Goal: Transaction & Acquisition: Purchase product/service

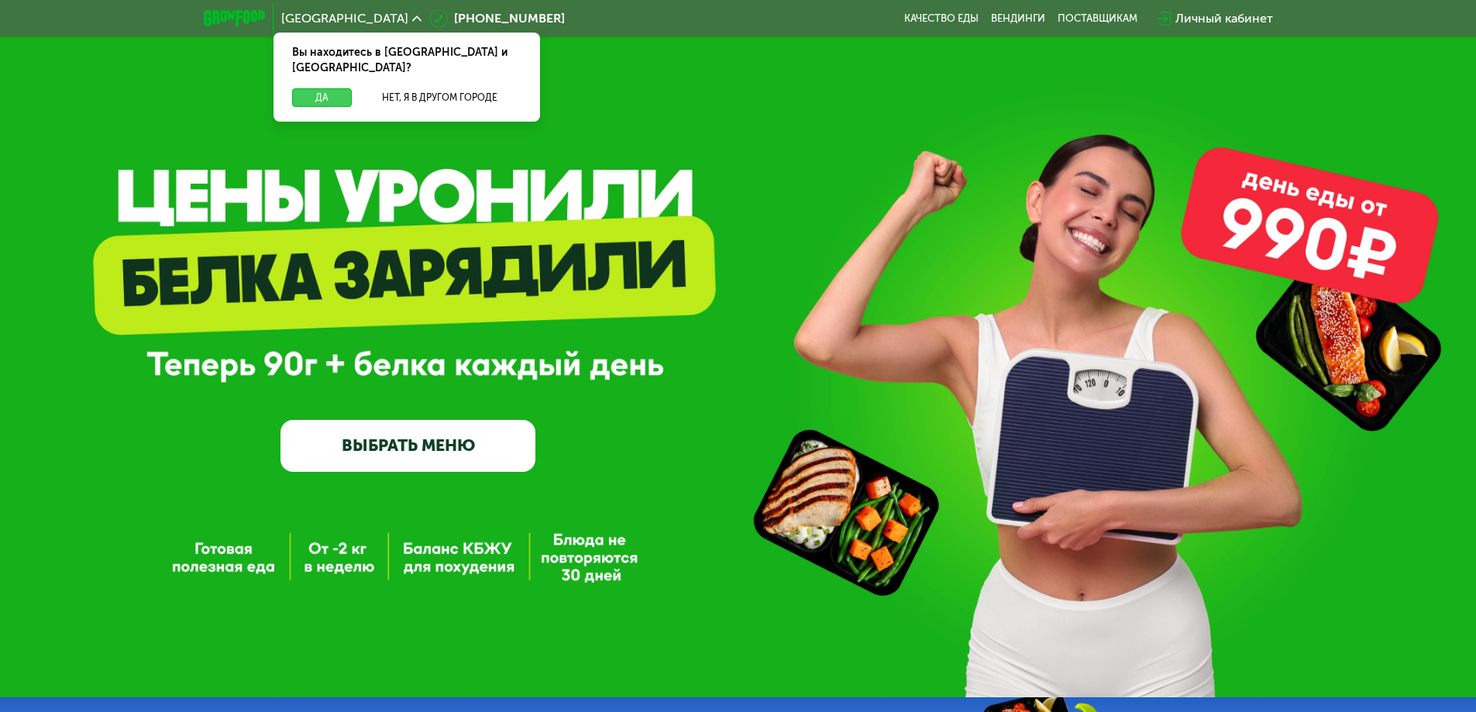
click at [309, 88] on button "Да" at bounding box center [322, 97] width 60 height 19
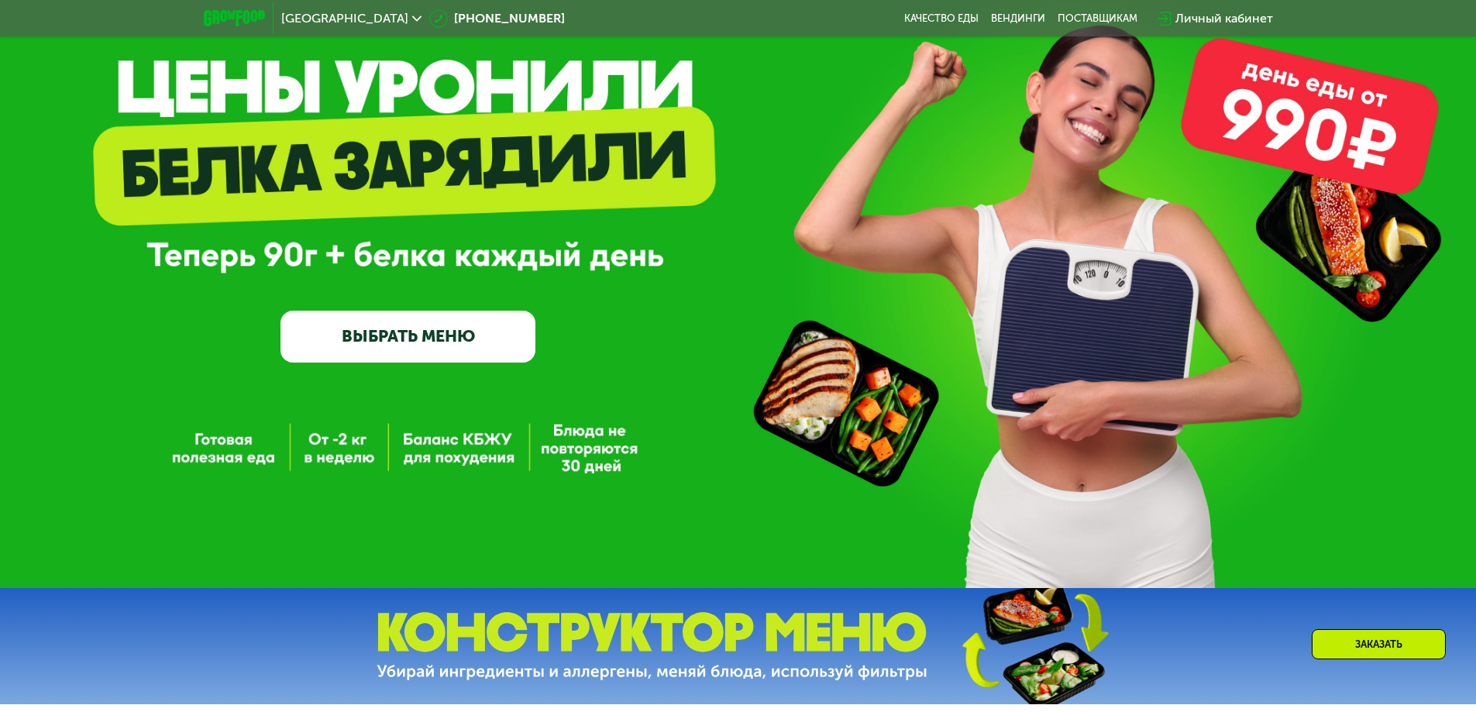
scroll to position [155, 0]
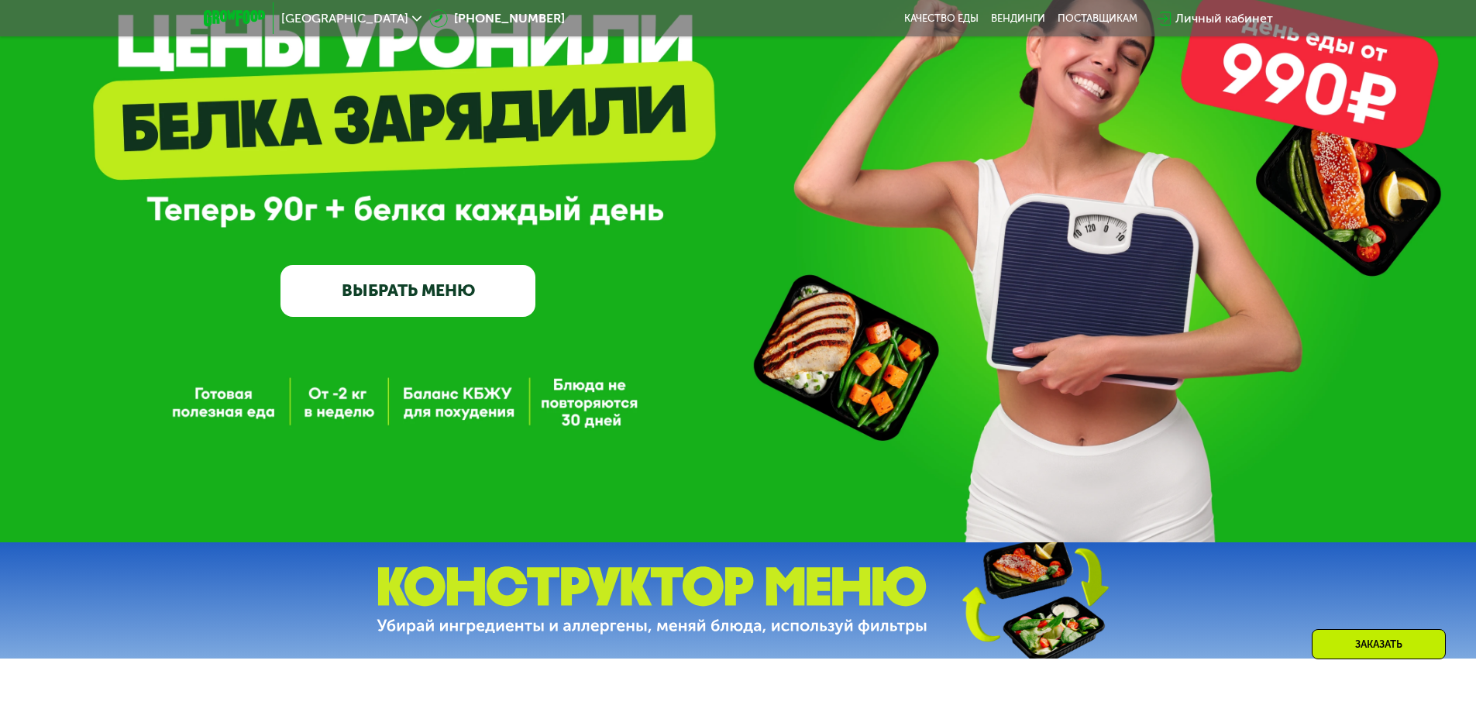
click at [390, 293] on link "ВЫБРАТЬ МЕНЮ" at bounding box center [407, 290] width 255 height 51
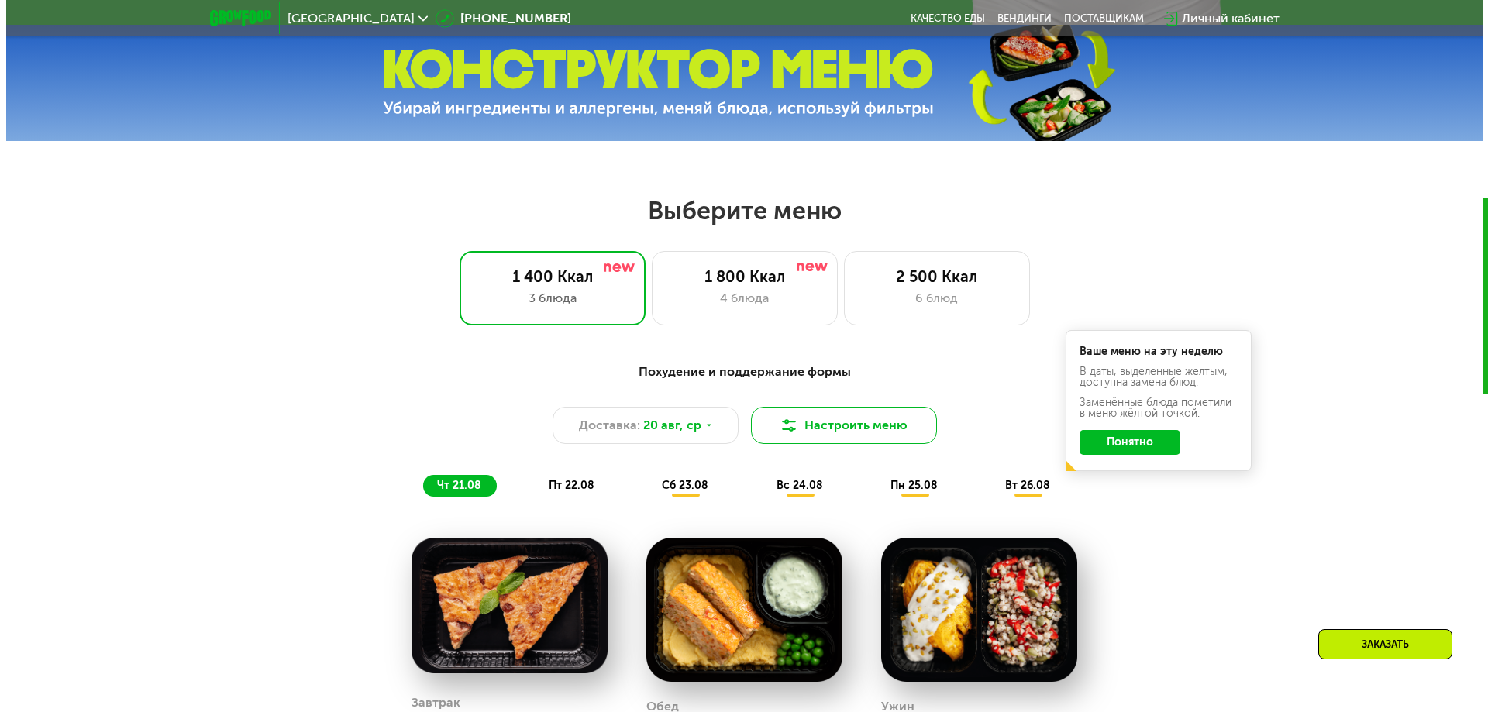
scroll to position [682, 0]
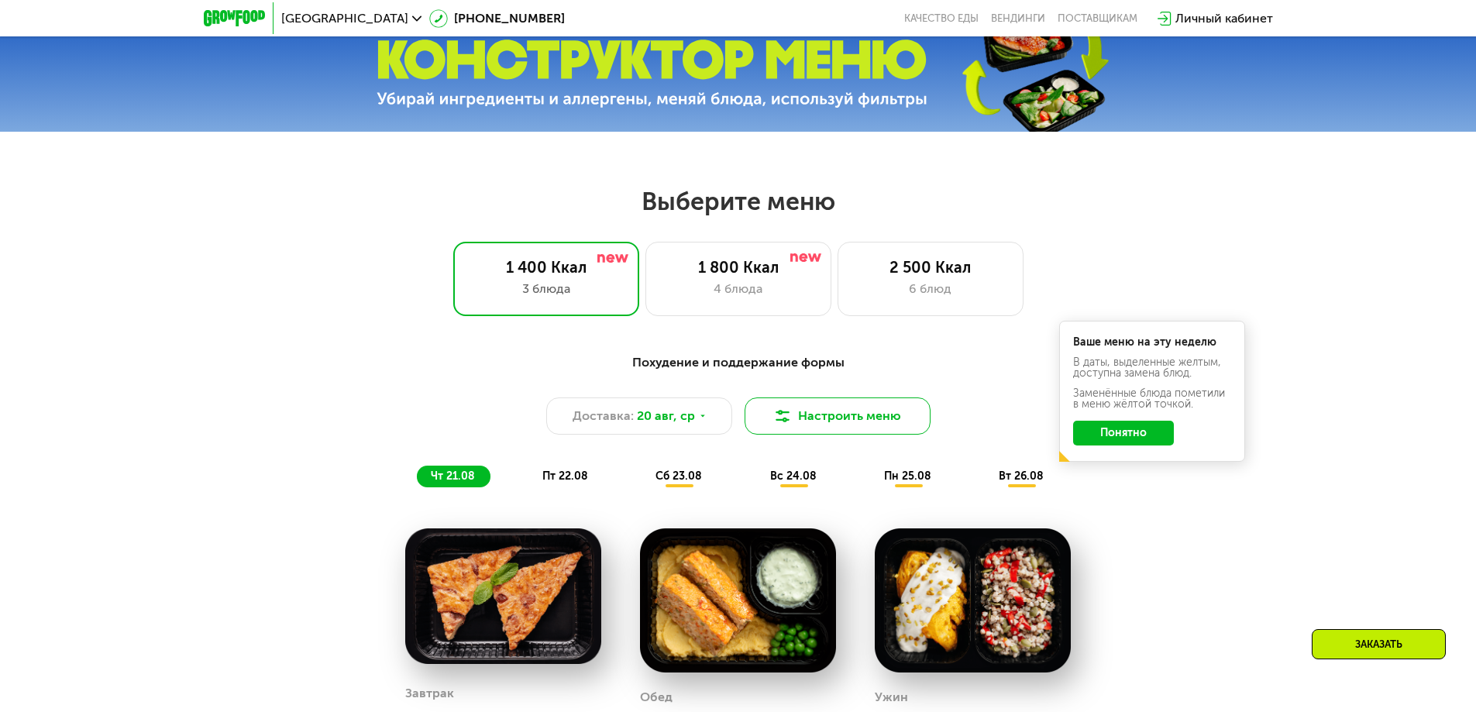
click at [831, 422] on button "Настроить меню" at bounding box center [838, 415] width 186 height 37
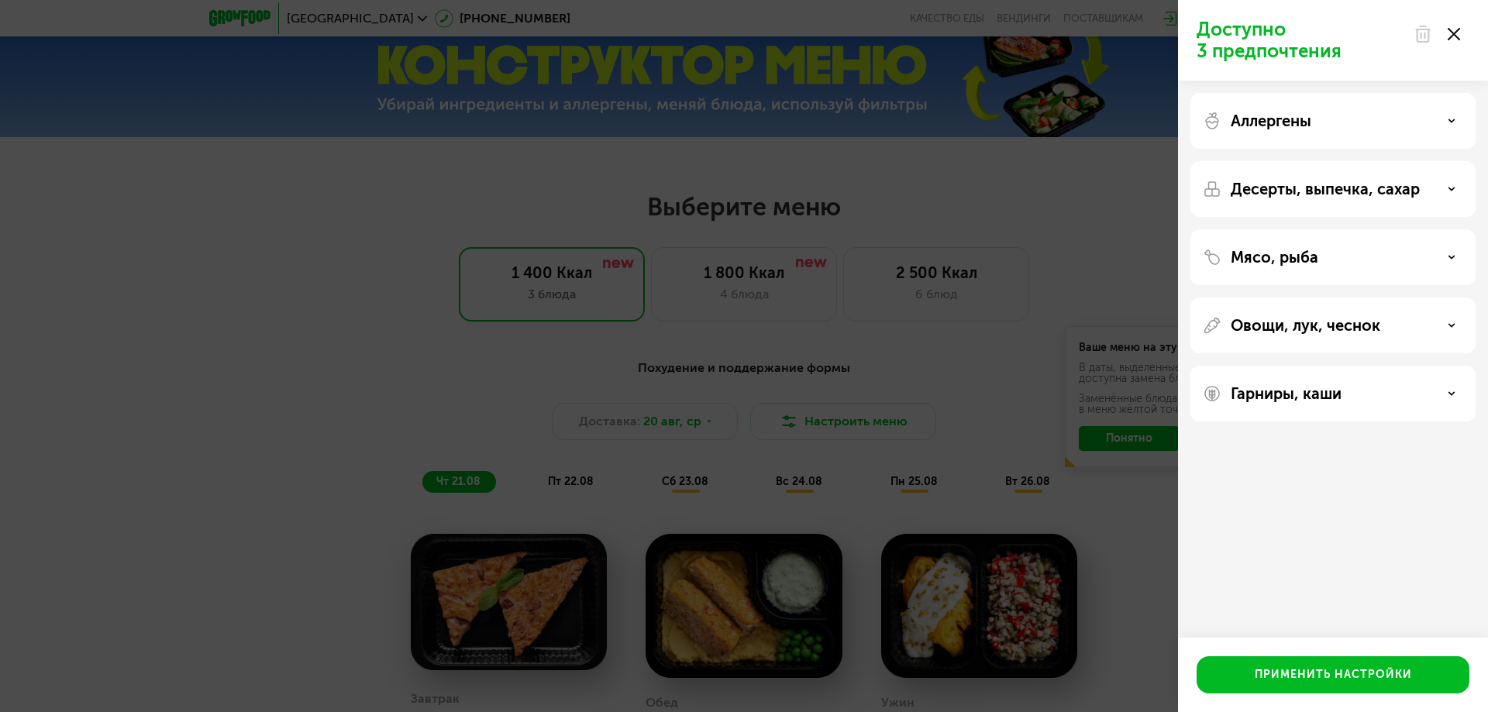
click at [1440, 188] on div "Десерты, выпечка, сахар" at bounding box center [1333, 189] width 260 height 19
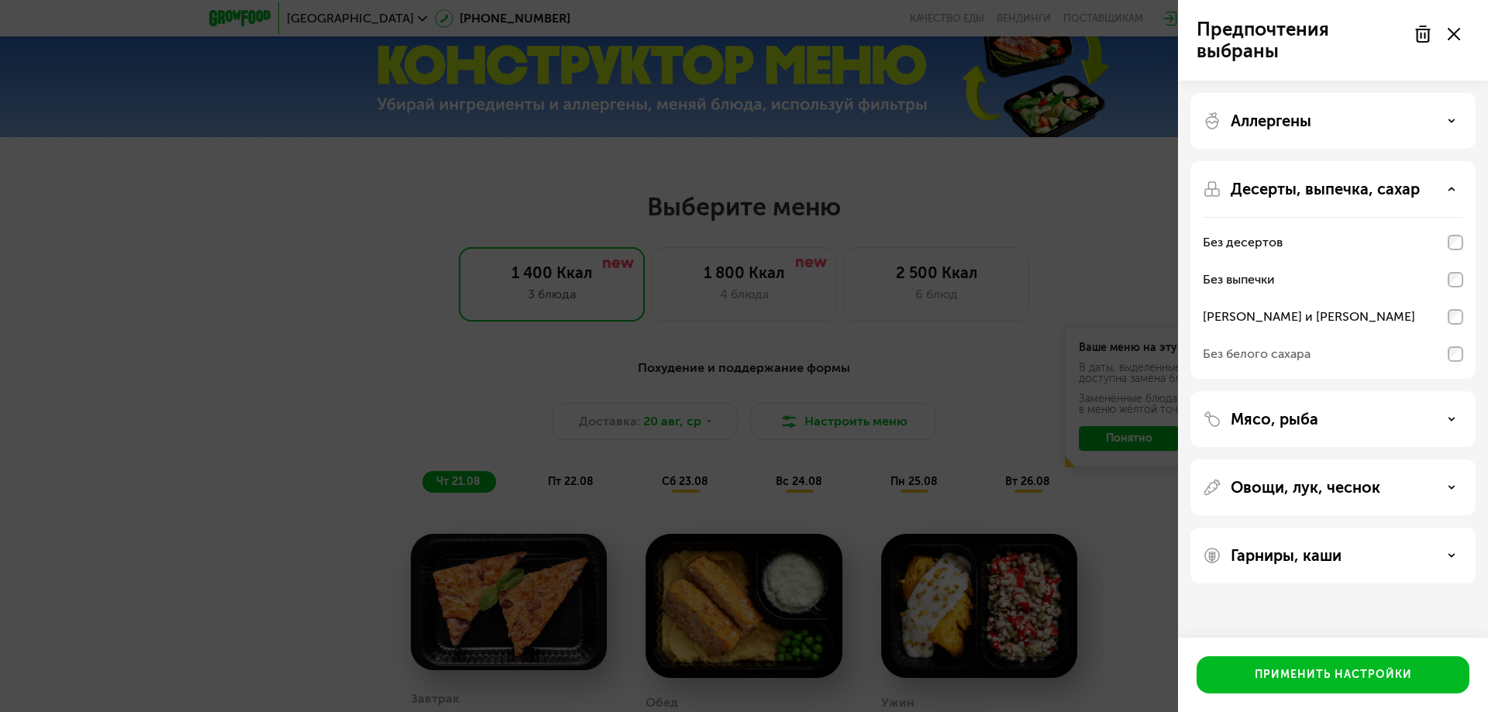
click at [1448, 420] on icon at bounding box center [1451, 419] width 8 height 8
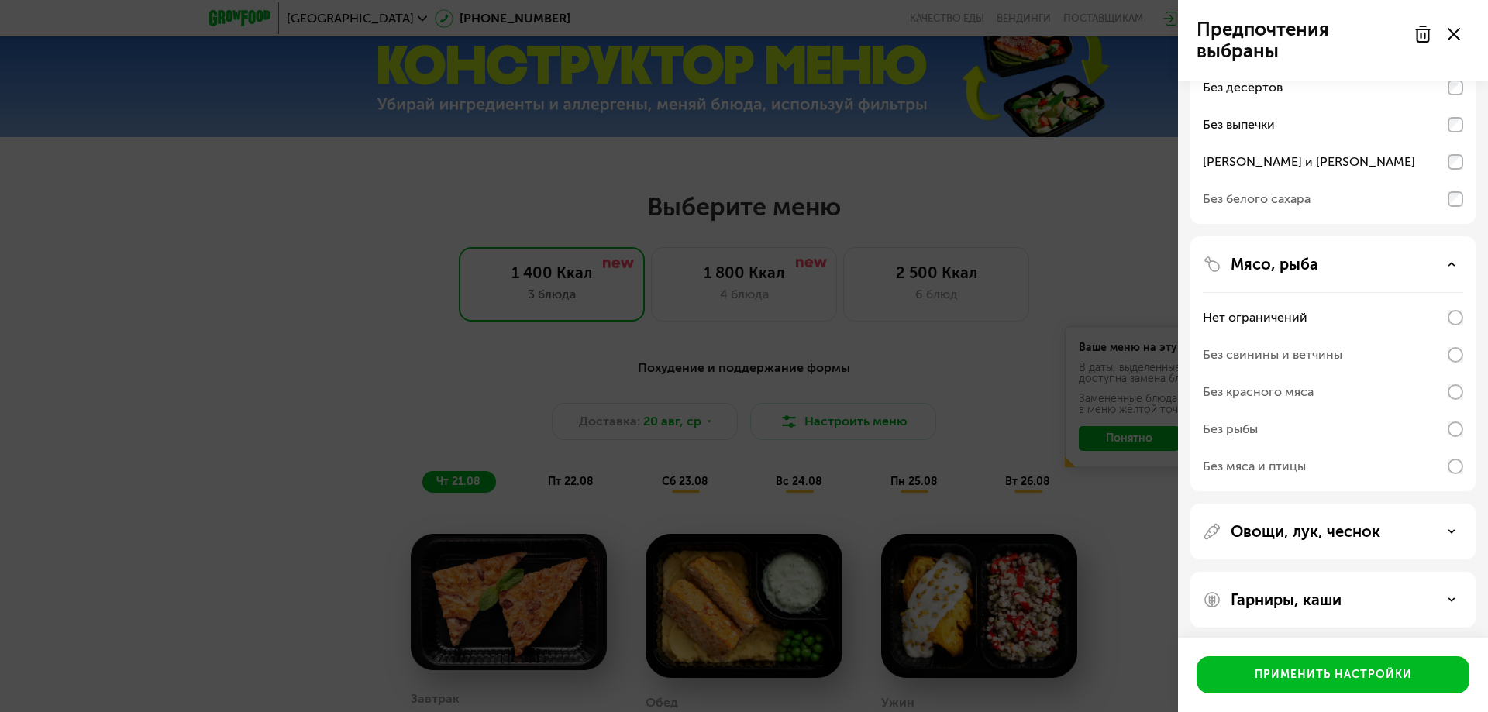
scroll to position [160, 0]
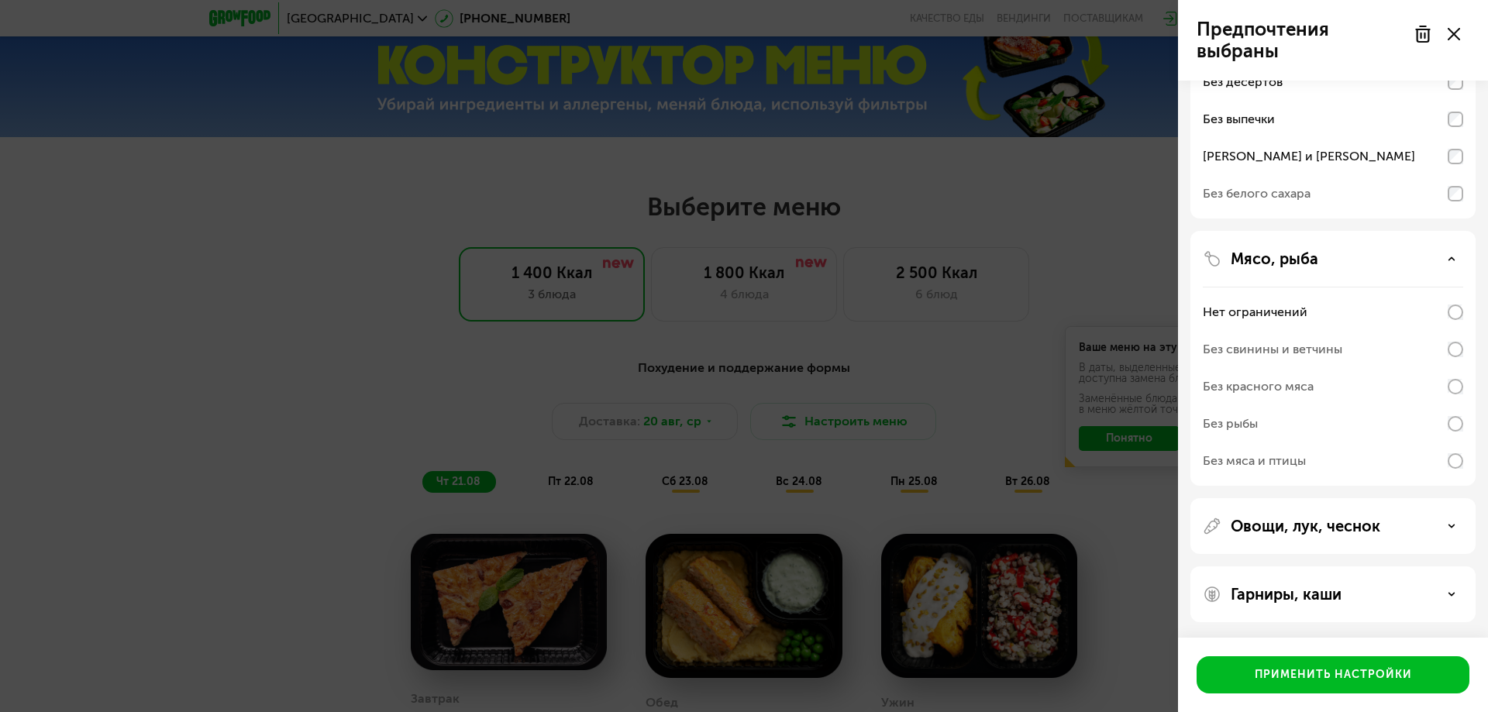
click at [1449, 520] on div "Овощи, лук, чеснок" at bounding box center [1333, 526] width 260 height 19
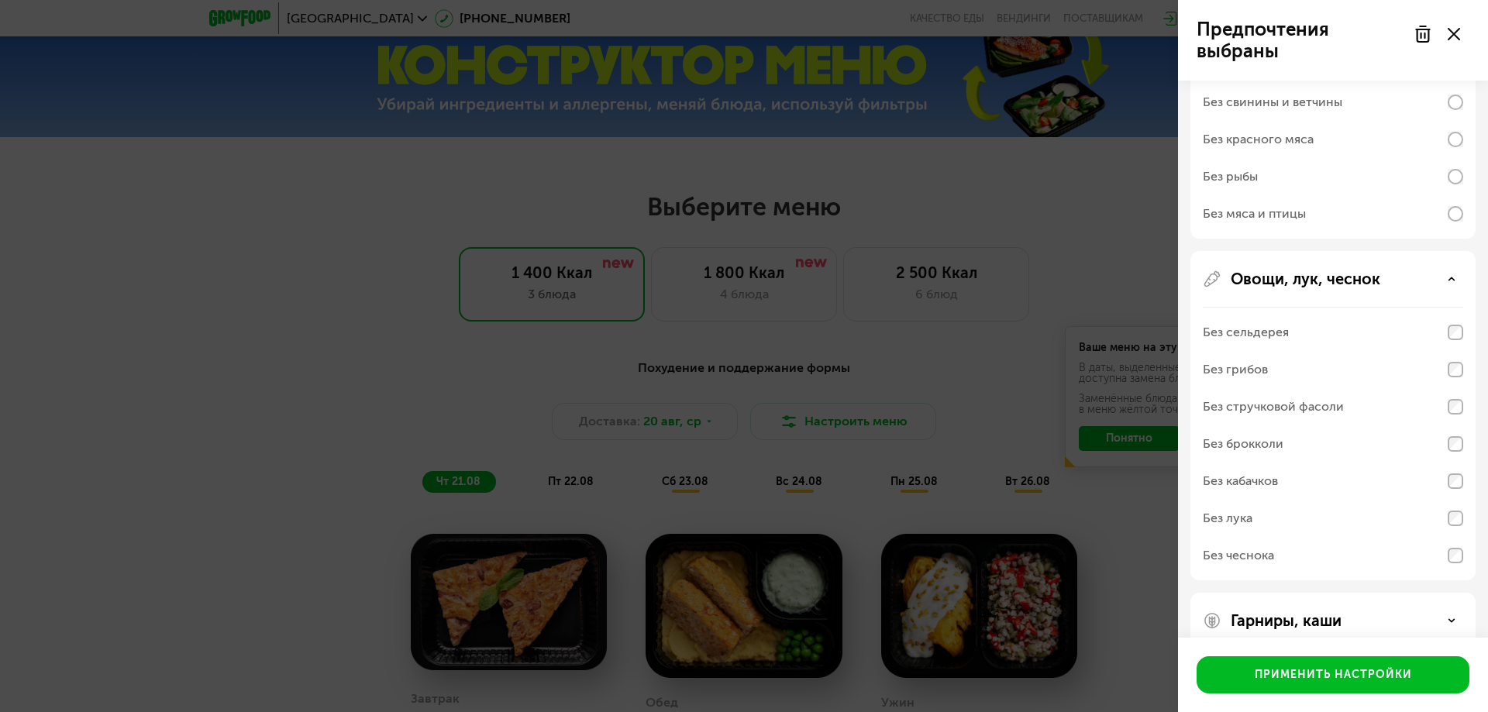
scroll to position [434, 0]
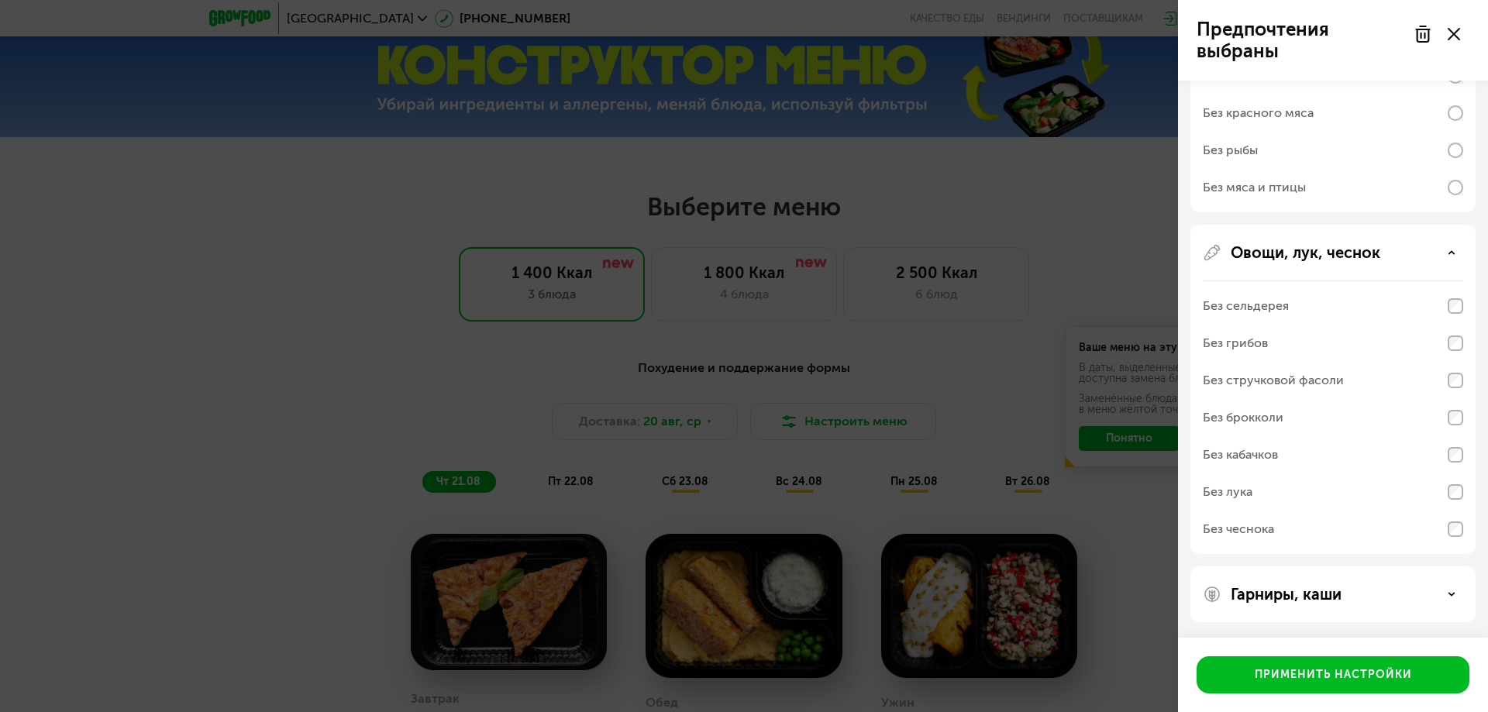
click at [1454, 590] on div "Гарниры, каши" at bounding box center [1333, 594] width 260 height 19
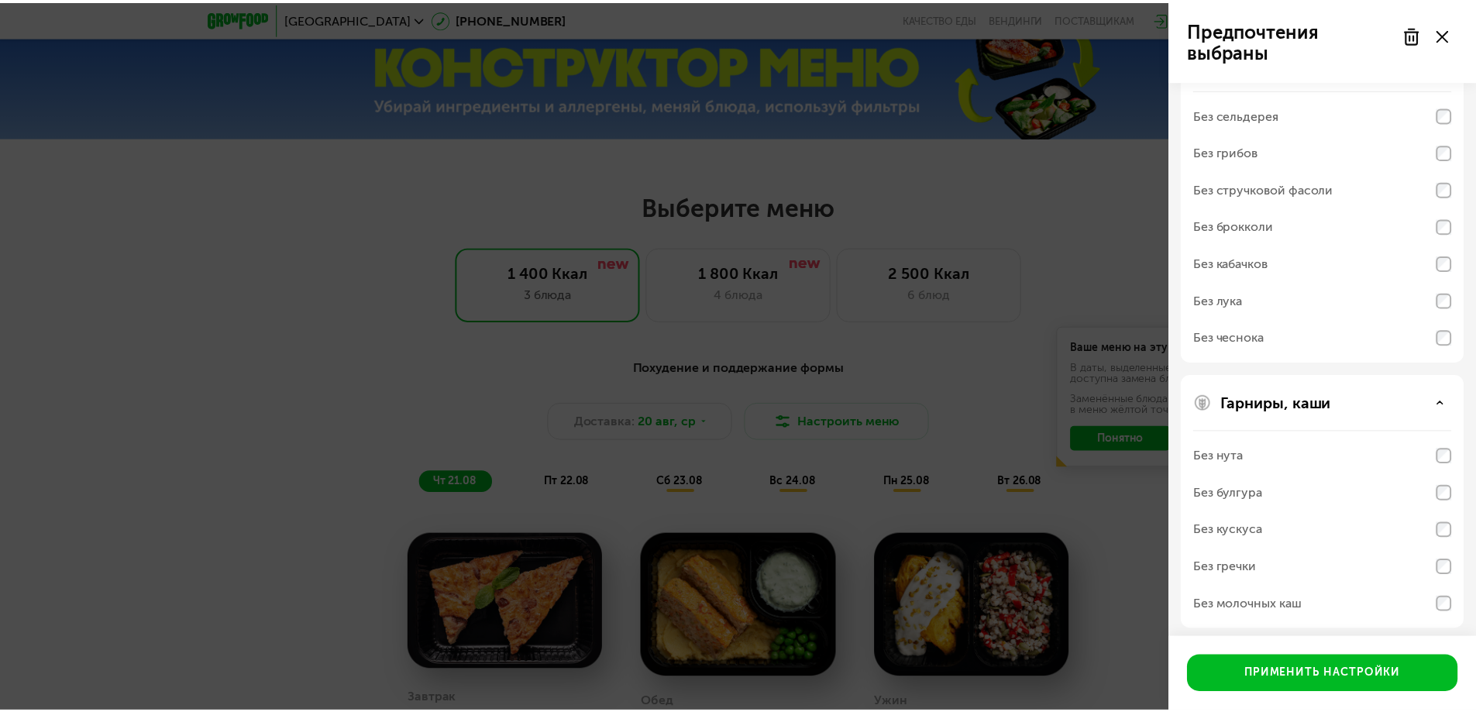
scroll to position [633, 0]
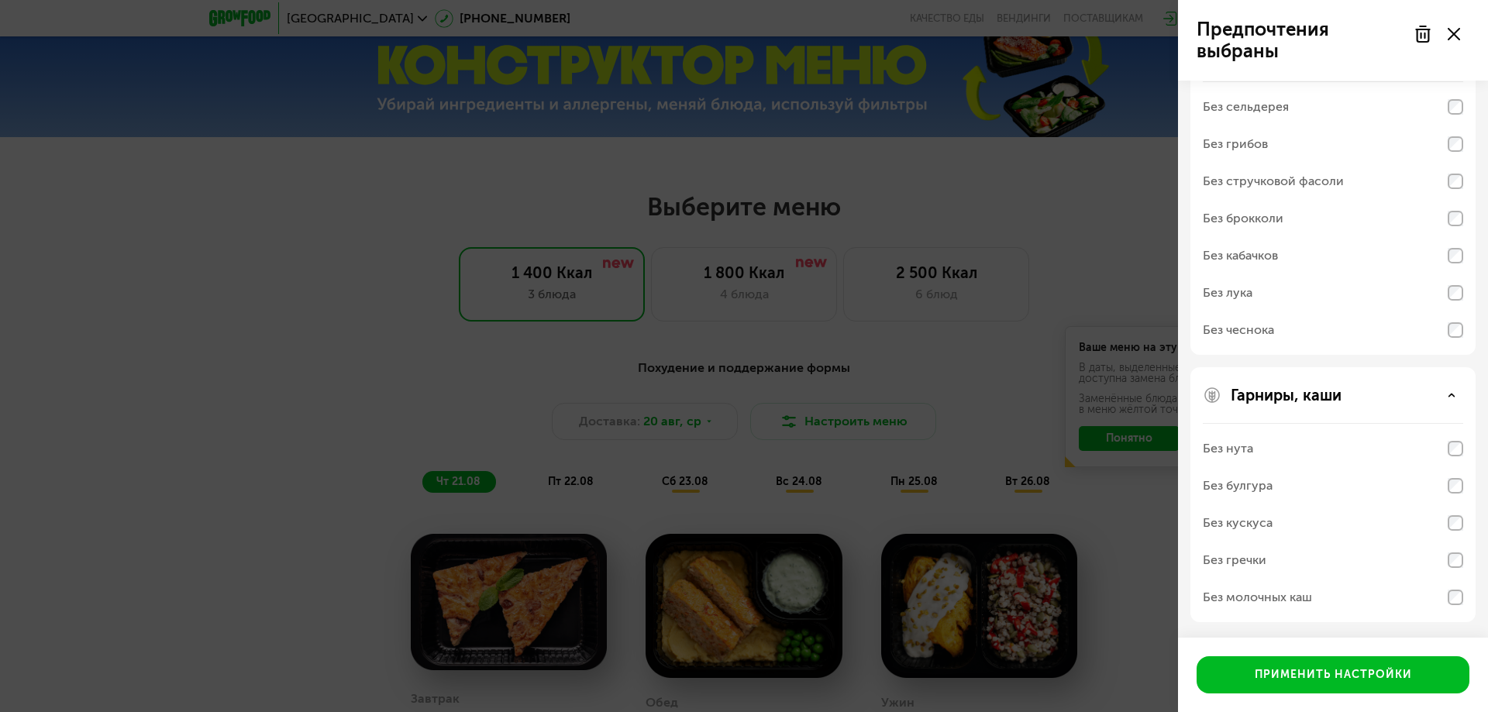
click at [1458, 478] on div "Без нута Без булгура Без кускуса Без гречки Без молочных каш" at bounding box center [1333, 522] width 260 height 199
click at [1461, 494] on div "Без булгура" at bounding box center [1333, 485] width 260 height 37
click at [1446, 502] on div "Без булгура" at bounding box center [1333, 485] width 260 height 37
click at [1454, 311] on div "Без молочных каш" at bounding box center [1333, 292] width 260 height 37
click at [1454, 529] on div "Без кускуса" at bounding box center [1333, 522] width 260 height 37
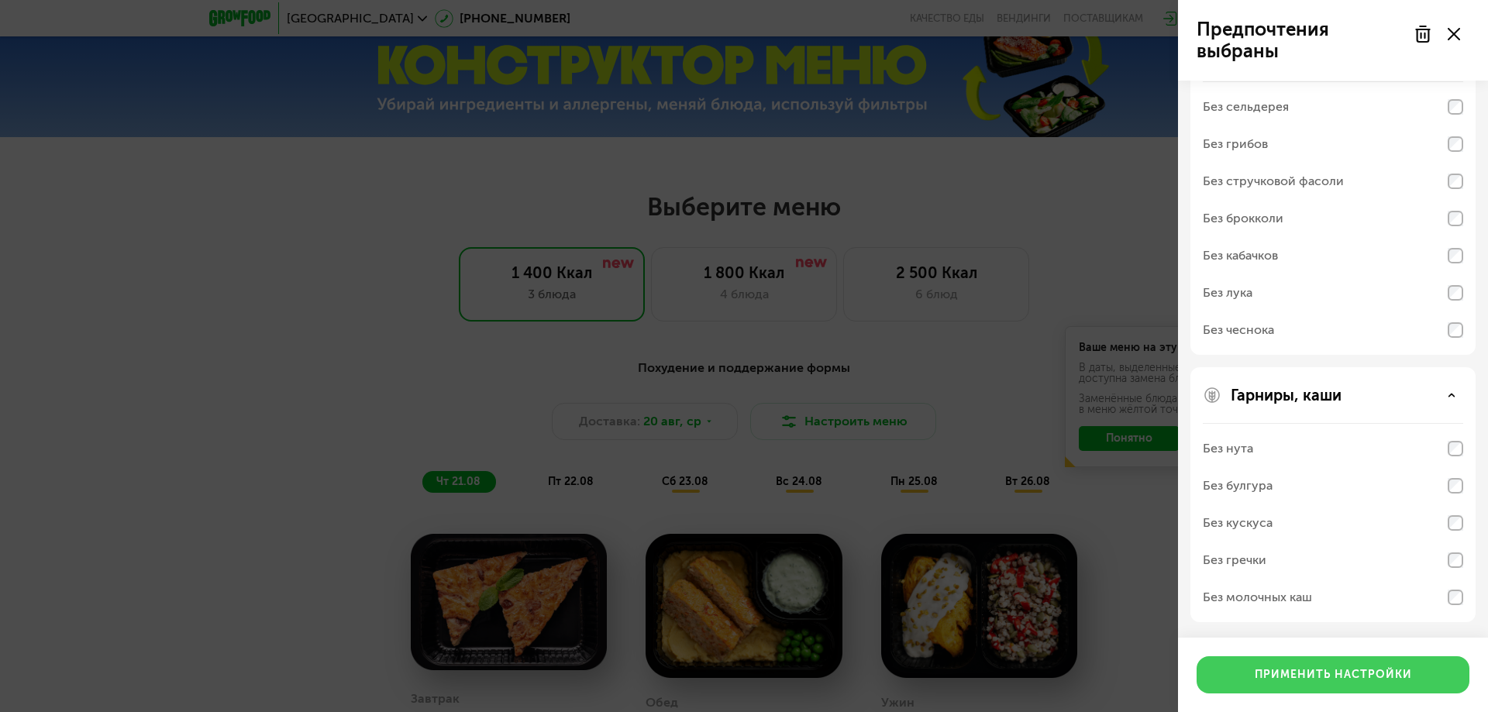
click at [1358, 673] on div "Применить настройки" at bounding box center [1332, 674] width 157 height 15
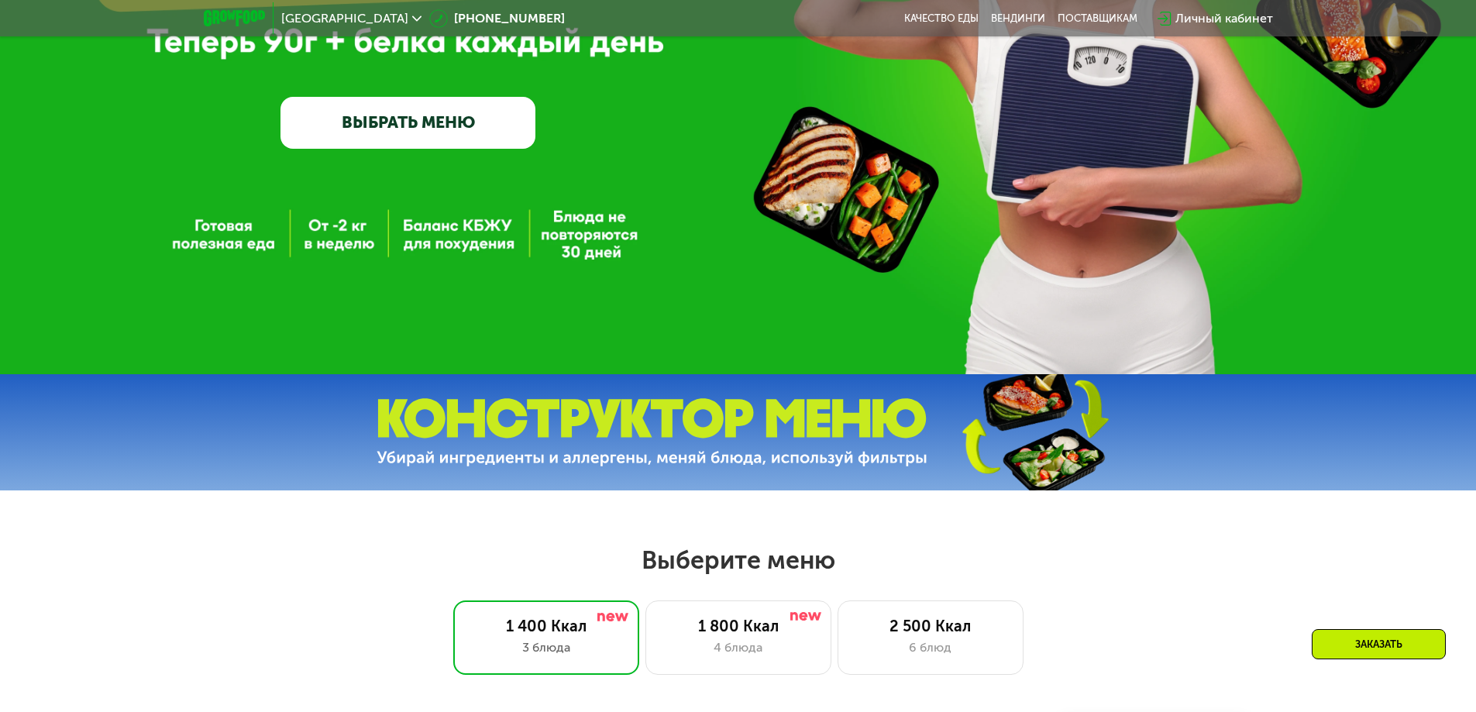
scroll to position [217, 0]
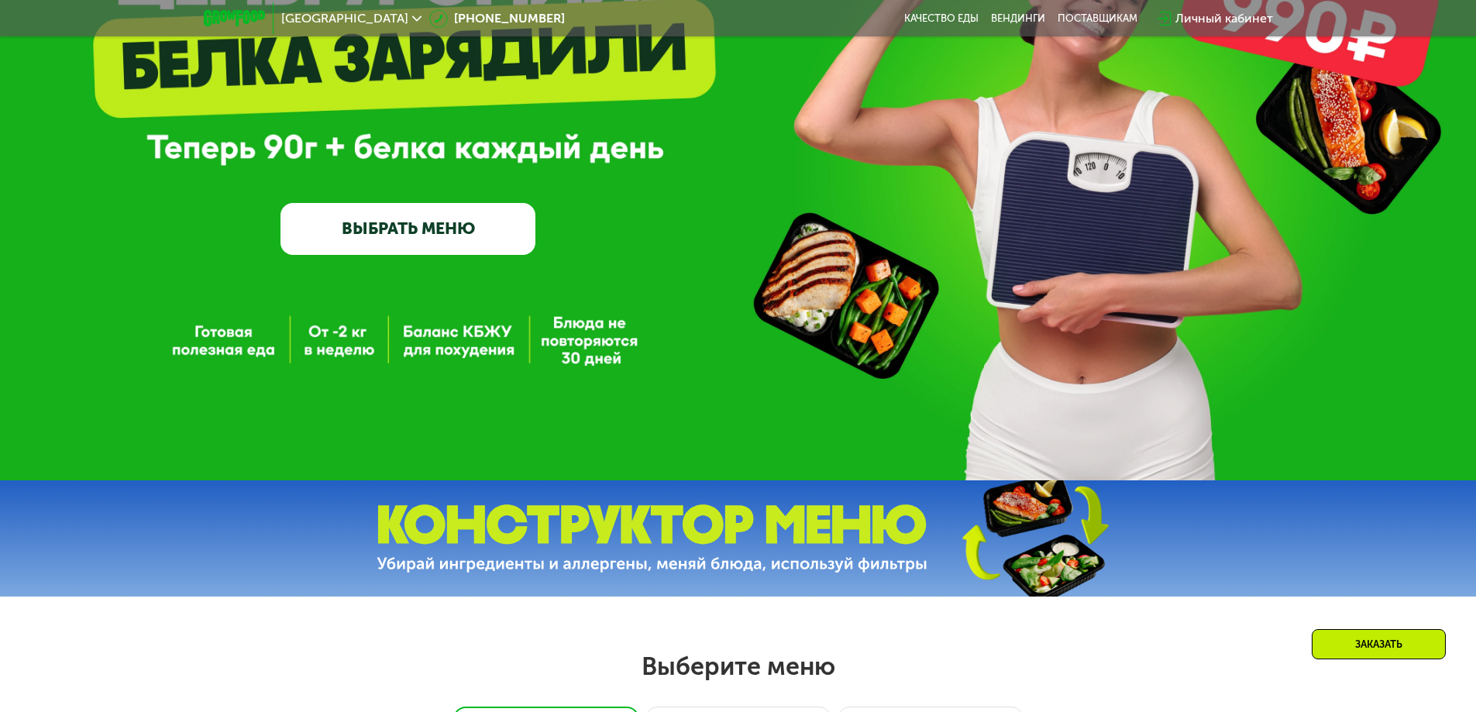
click at [384, 229] on link "ВЫБРАТЬ МЕНЮ" at bounding box center [407, 228] width 255 height 51
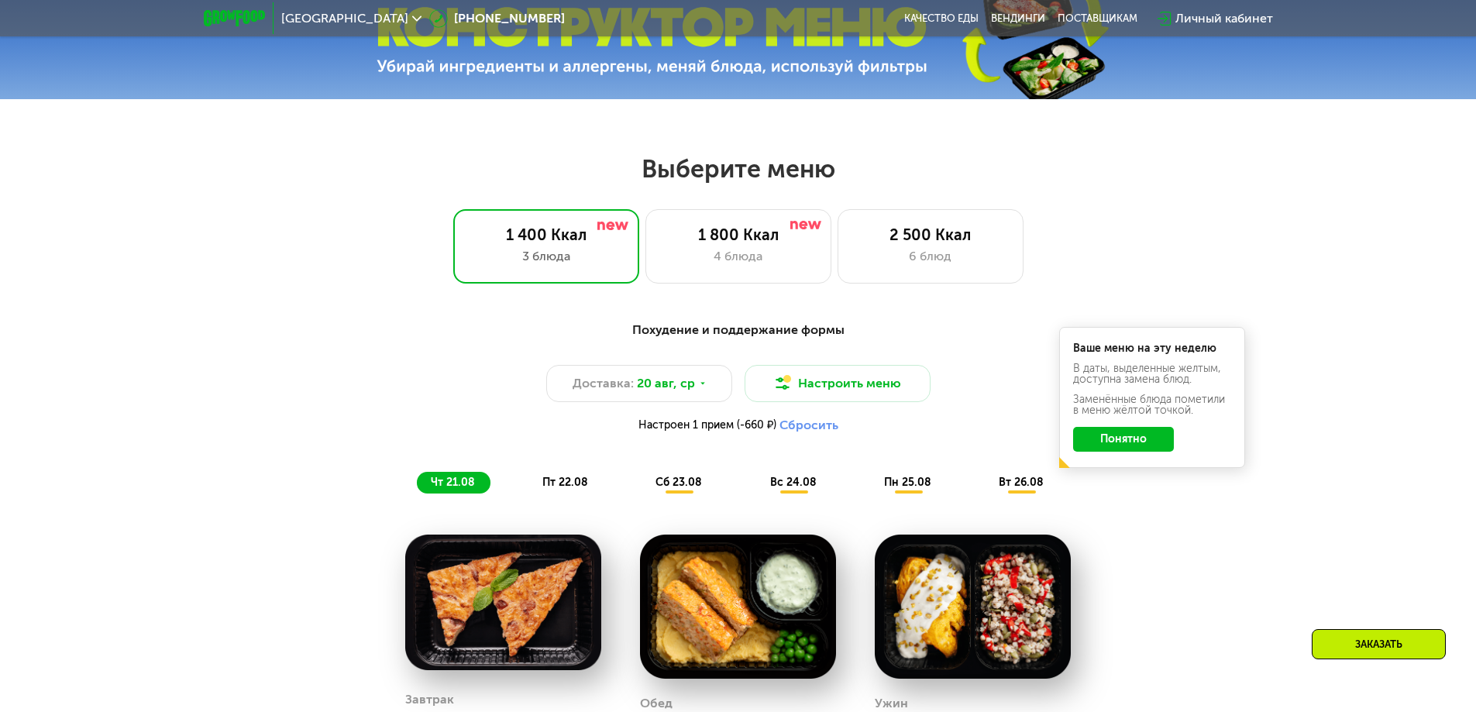
scroll to position [837, 0]
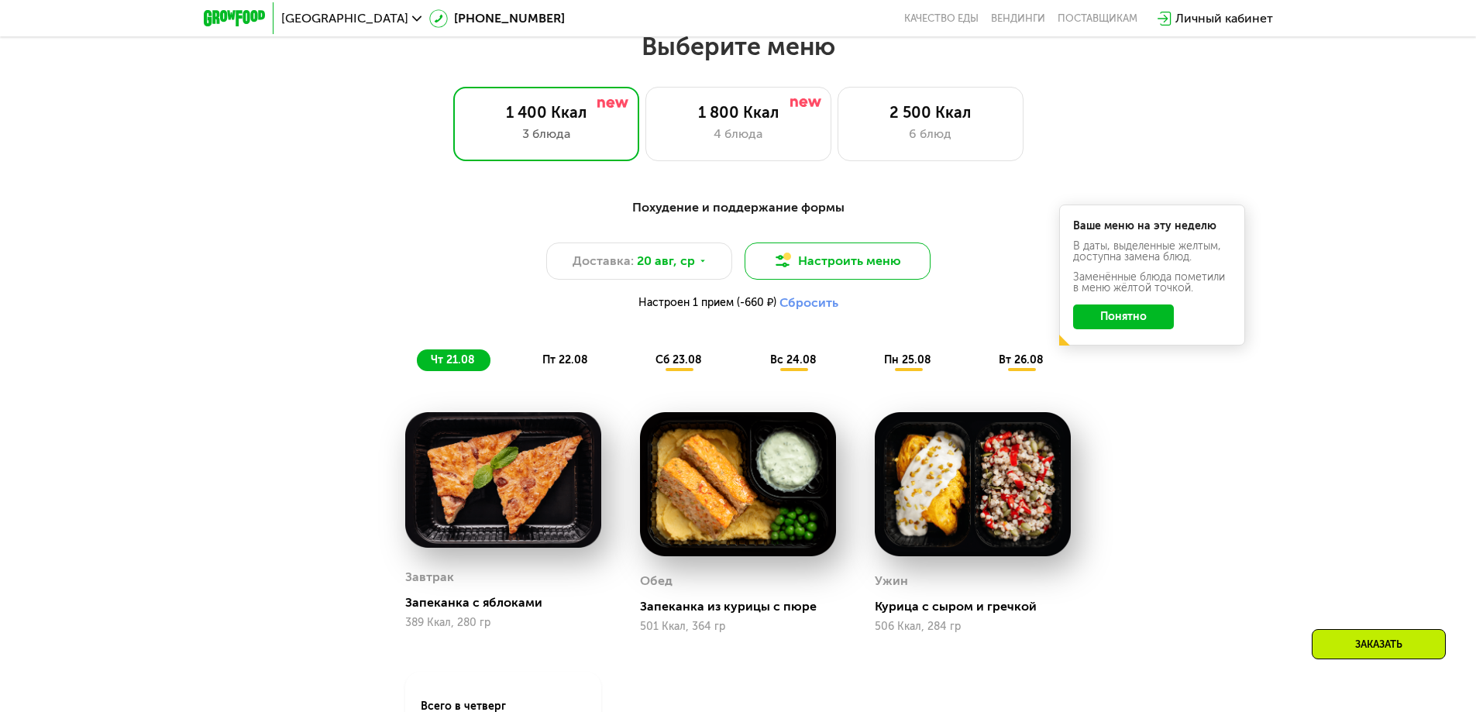
click at [865, 263] on button "Настроить меню" at bounding box center [838, 261] width 186 height 37
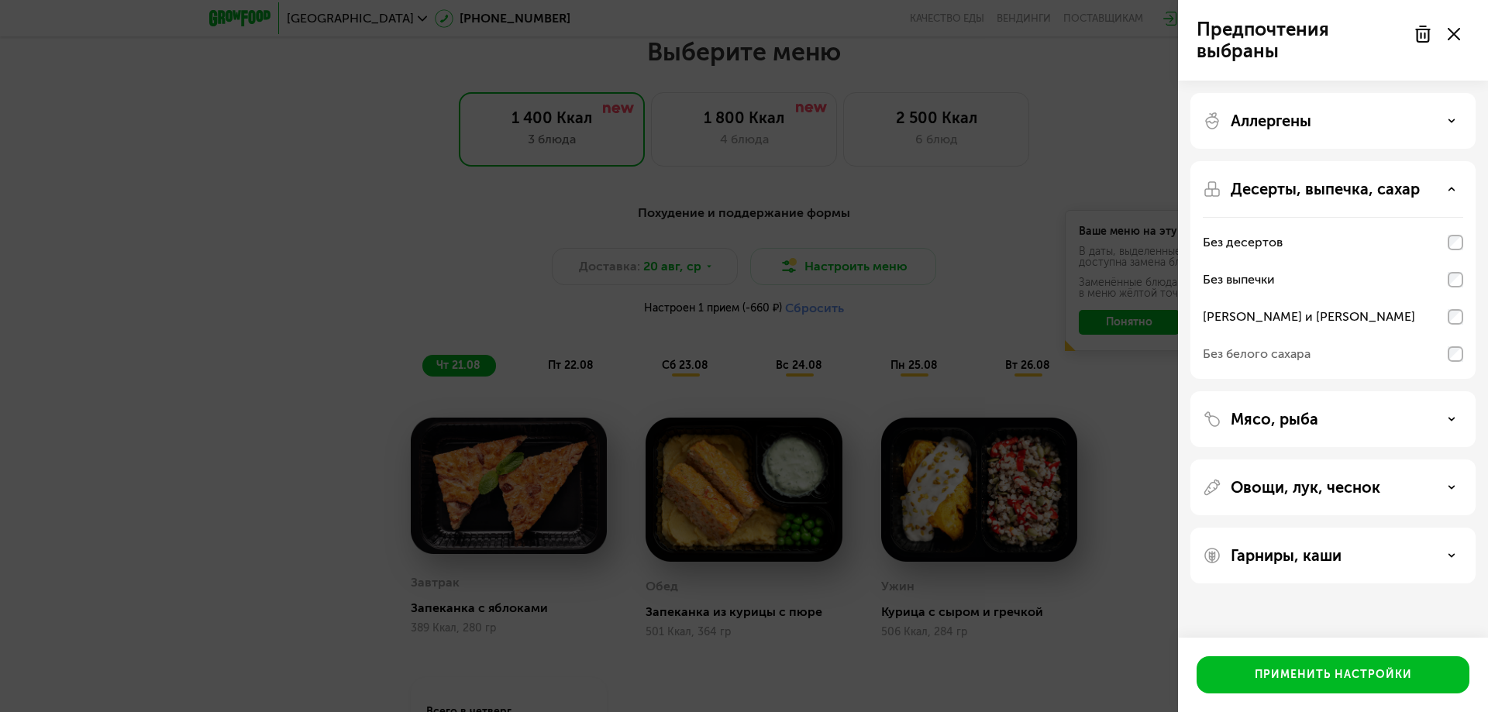
click at [1456, 28] on icon at bounding box center [1453, 34] width 12 height 12
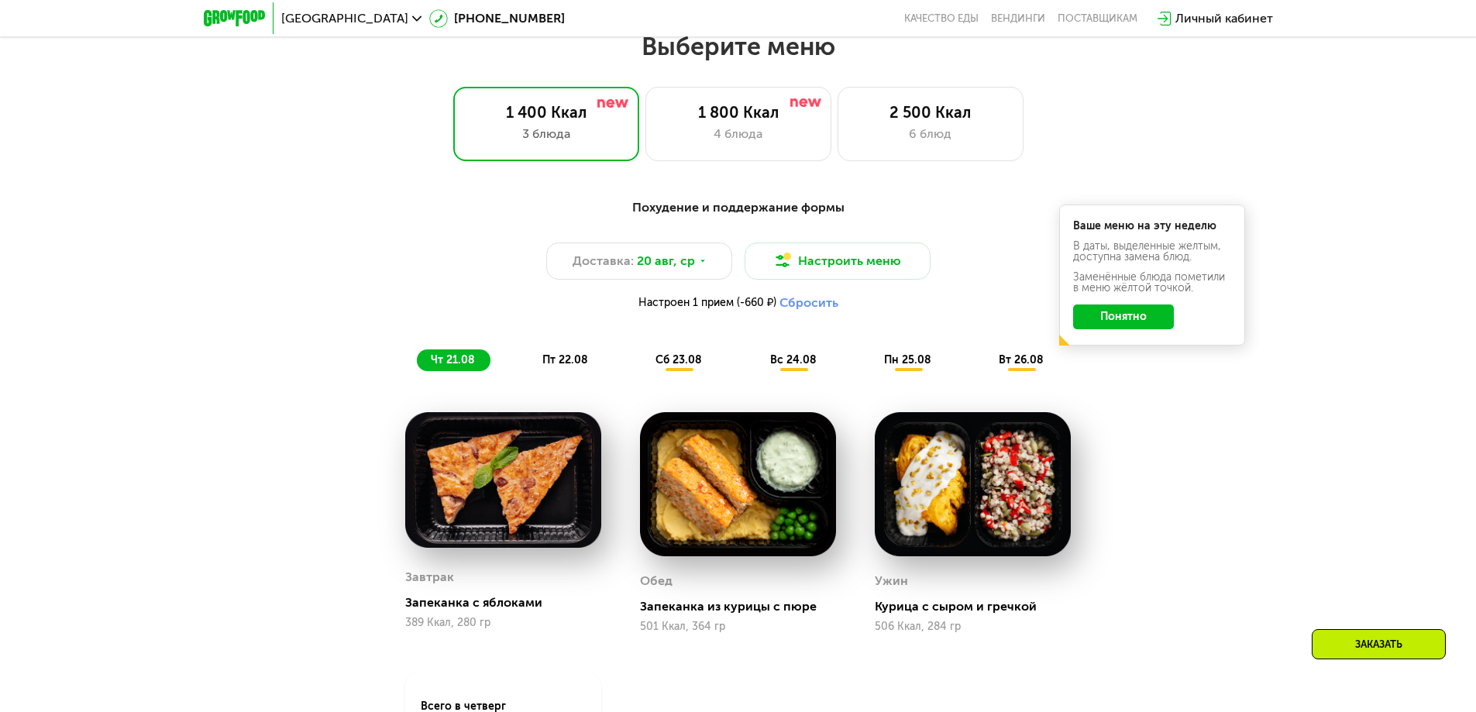
click at [1125, 318] on button "Понятно" at bounding box center [1123, 317] width 101 height 25
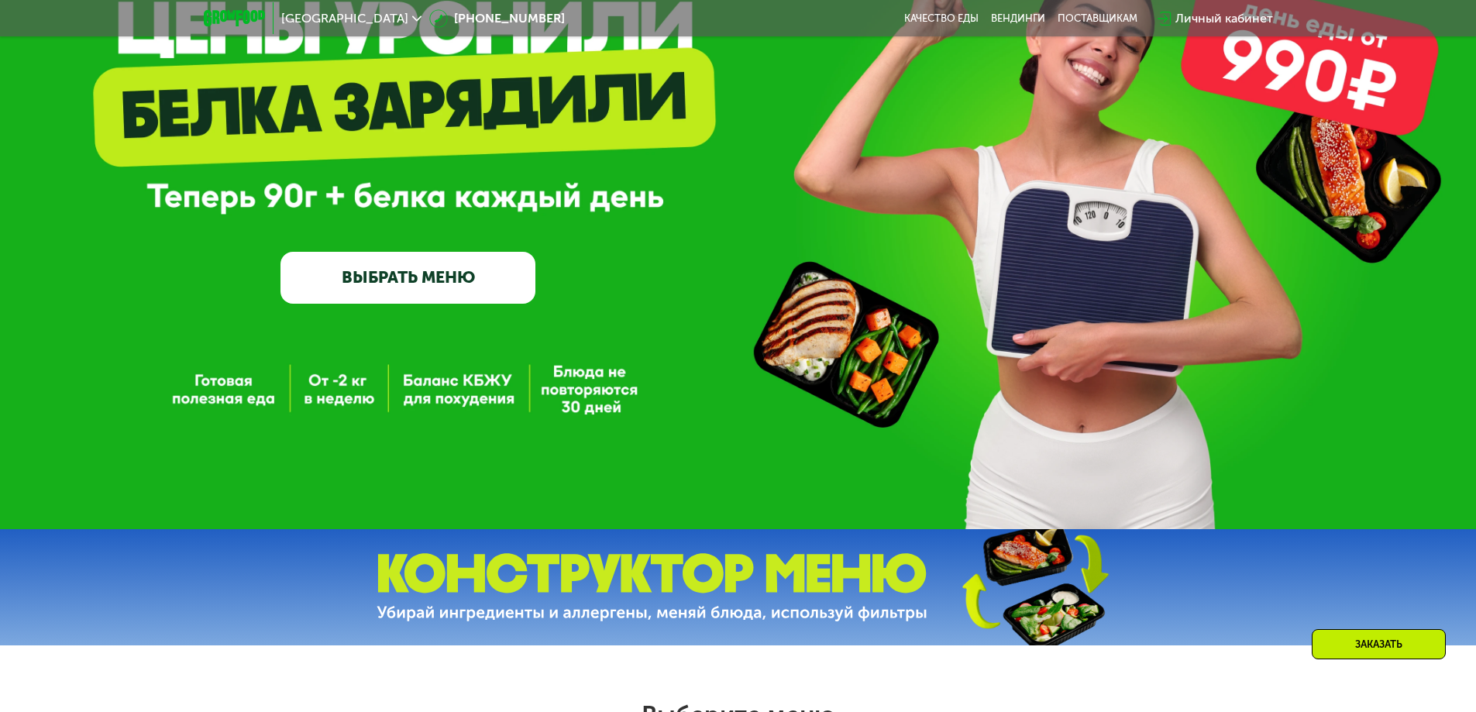
scroll to position [139, 0]
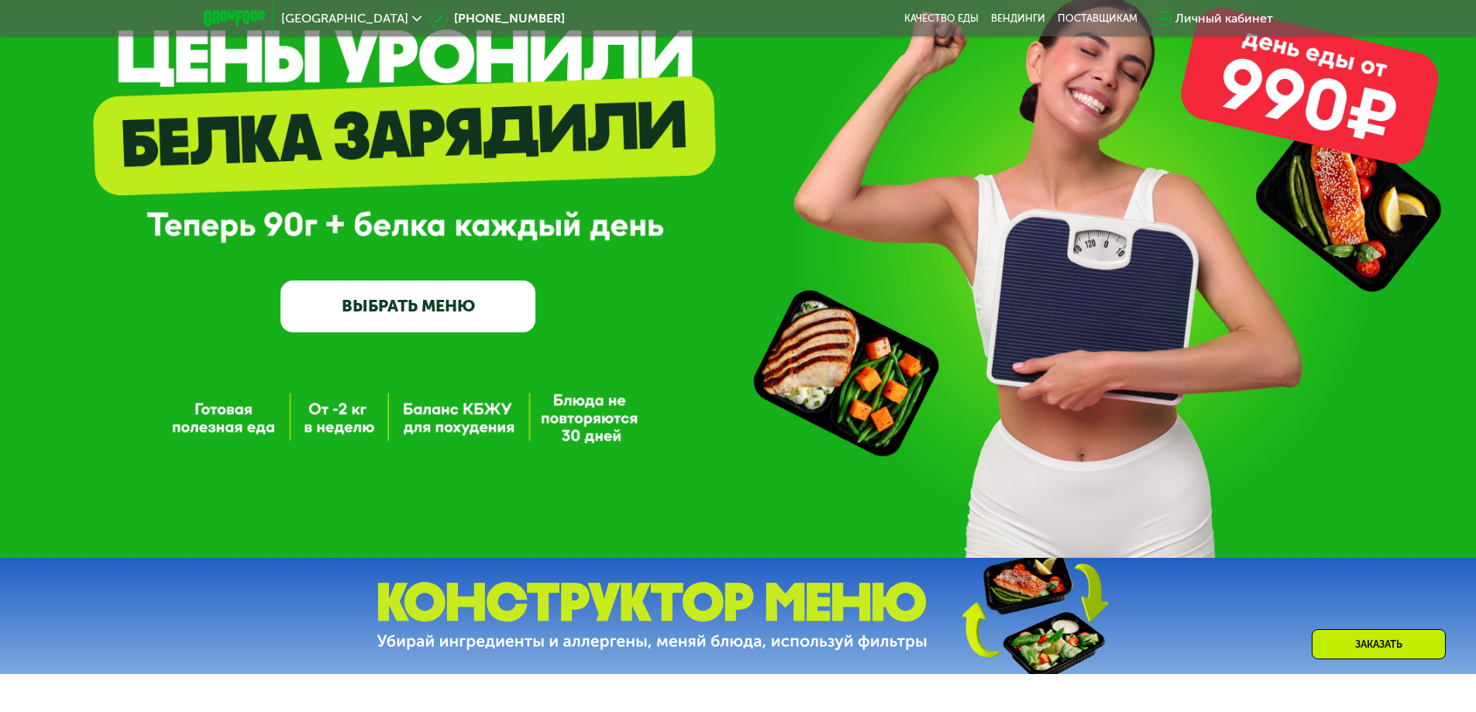
drag, startPoint x: 439, startPoint y: 411, endPoint x: 427, endPoint y: 432, distance: 23.3
click at [439, 411] on div "GrowFood — доставка правильного питания ВЫБРАТЬ МЕНЮ" at bounding box center [738, 209] width 1476 height 697
click at [425, 434] on div "GrowFood — доставка правильного питания ВЫБРАТЬ МЕНЮ" at bounding box center [738, 209] width 1476 height 697
click at [341, 432] on div "GrowFood — доставка правильного питания ВЫБРАТЬ МЕНЮ" at bounding box center [738, 209] width 1476 height 697
click at [211, 415] on div "GrowFood — доставка правильного питания ВЫБРАТЬ МЕНЮ" at bounding box center [738, 209] width 1476 height 697
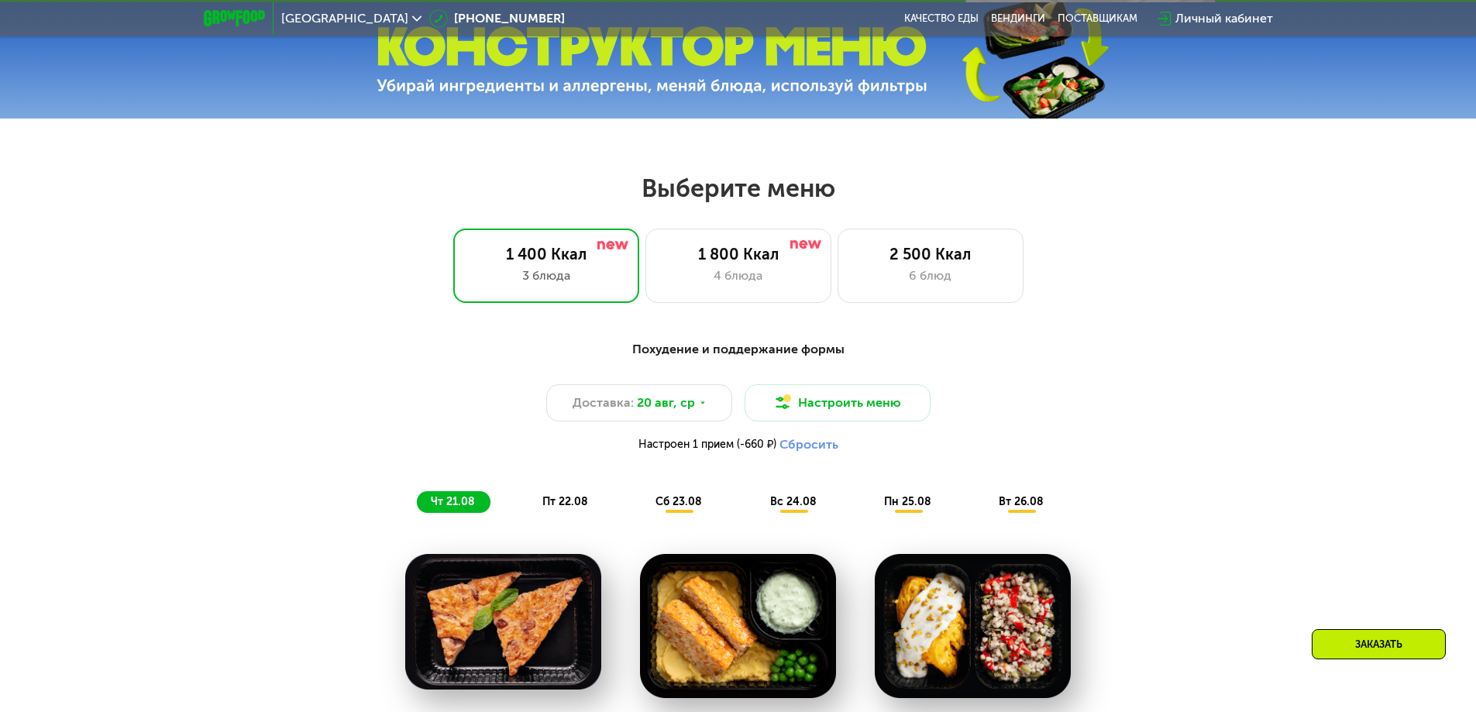
scroll to position [697, 0]
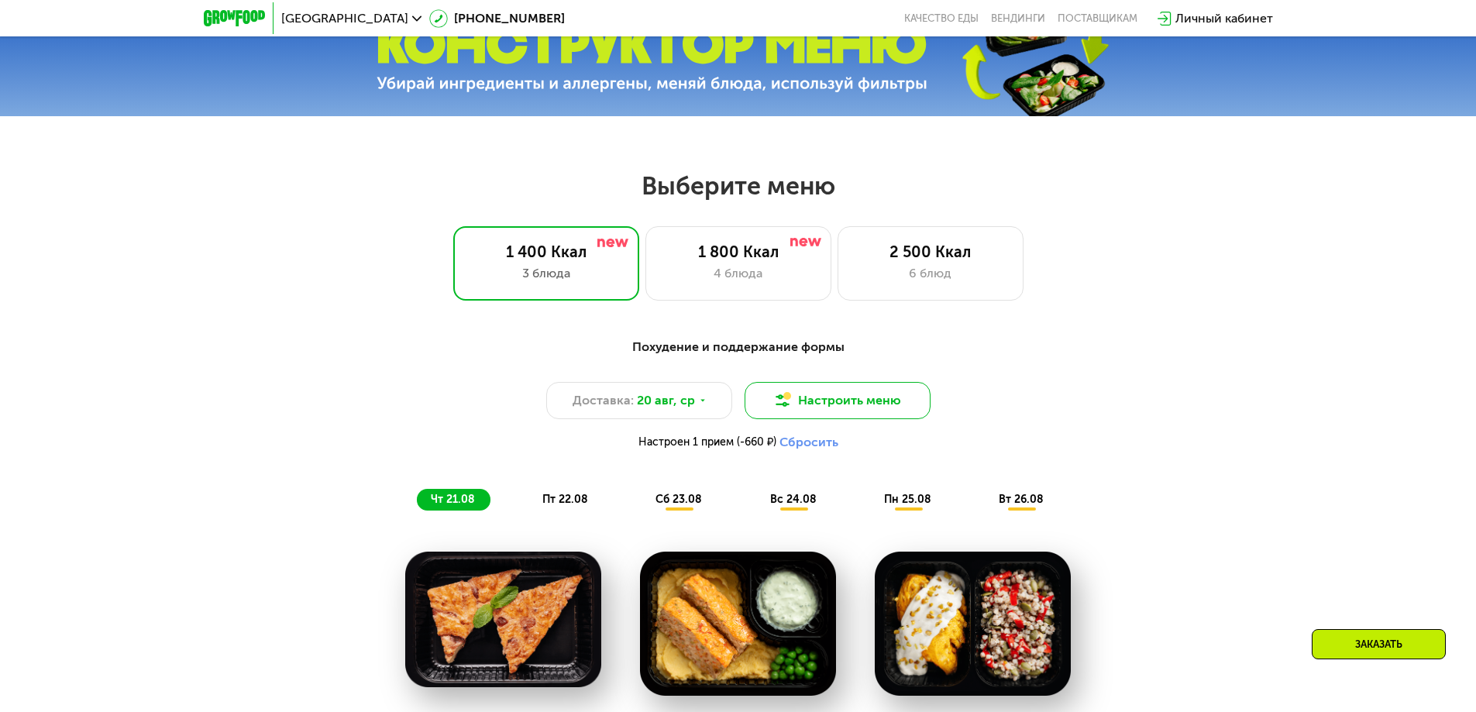
click at [855, 402] on button "Настроить меню" at bounding box center [838, 400] width 186 height 37
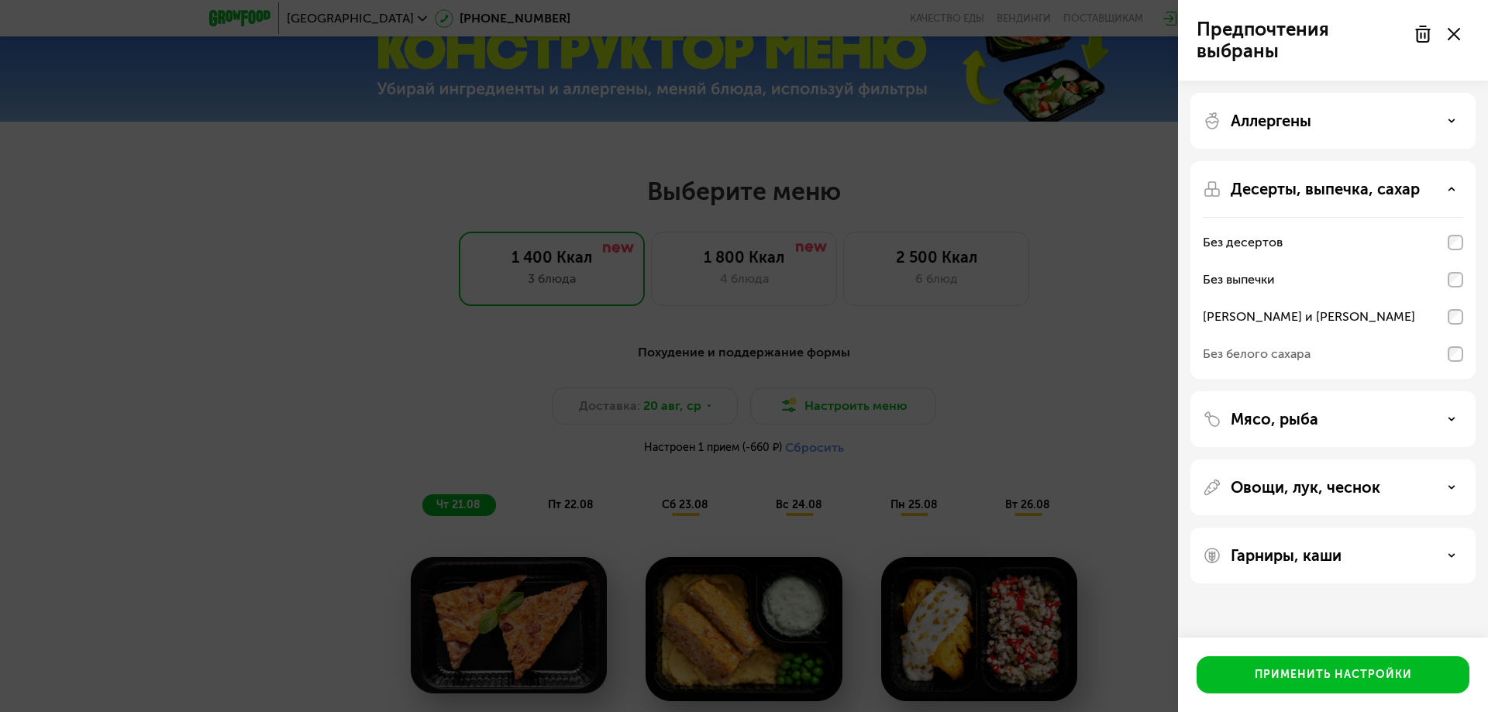
click at [1451, 114] on div "Аллергены" at bounding box center [1333, 121] width 260 height 19
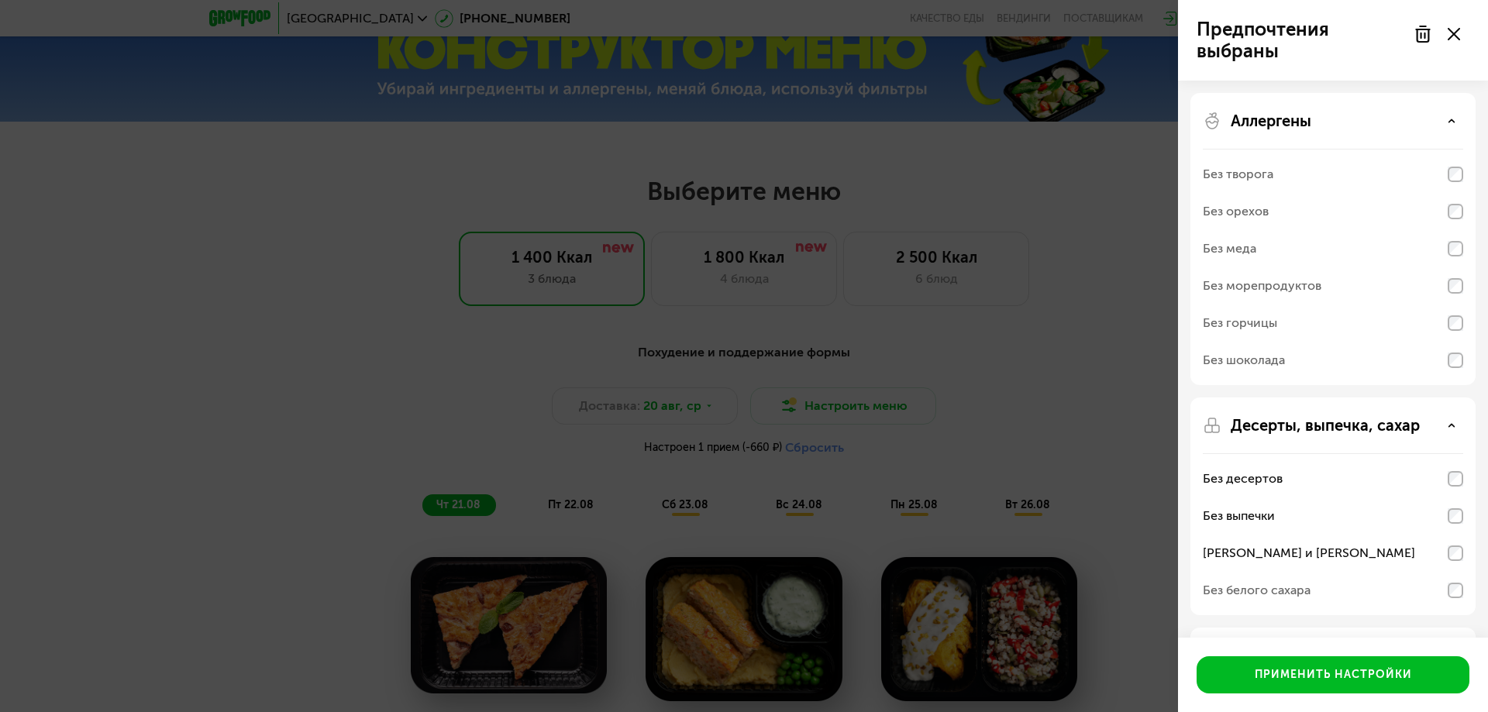
click at [1450, 117] on icon at bounding box center [1451, 121] width 8 height 8
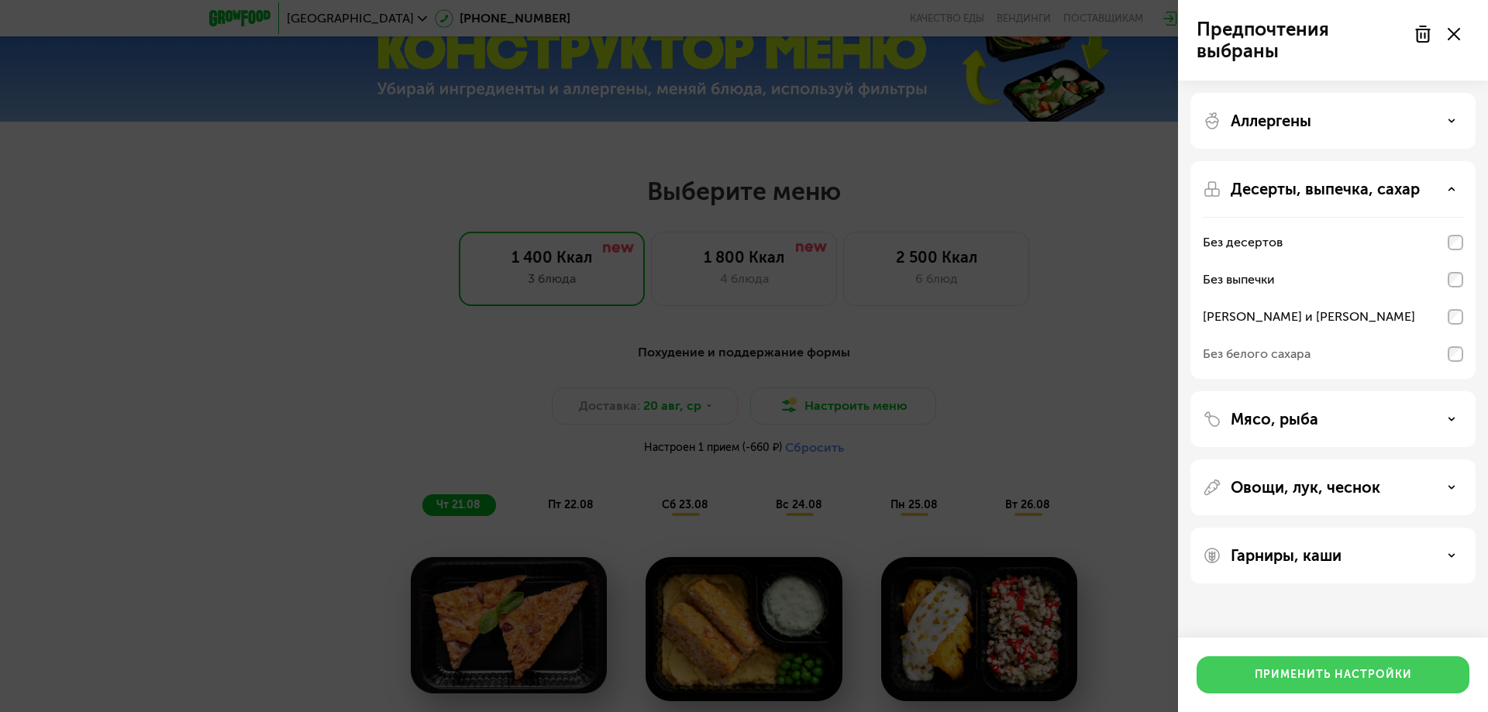
click at [1308, 669] on div "Применить настройки" at bounding box center [1332, 674] width 157 height 15
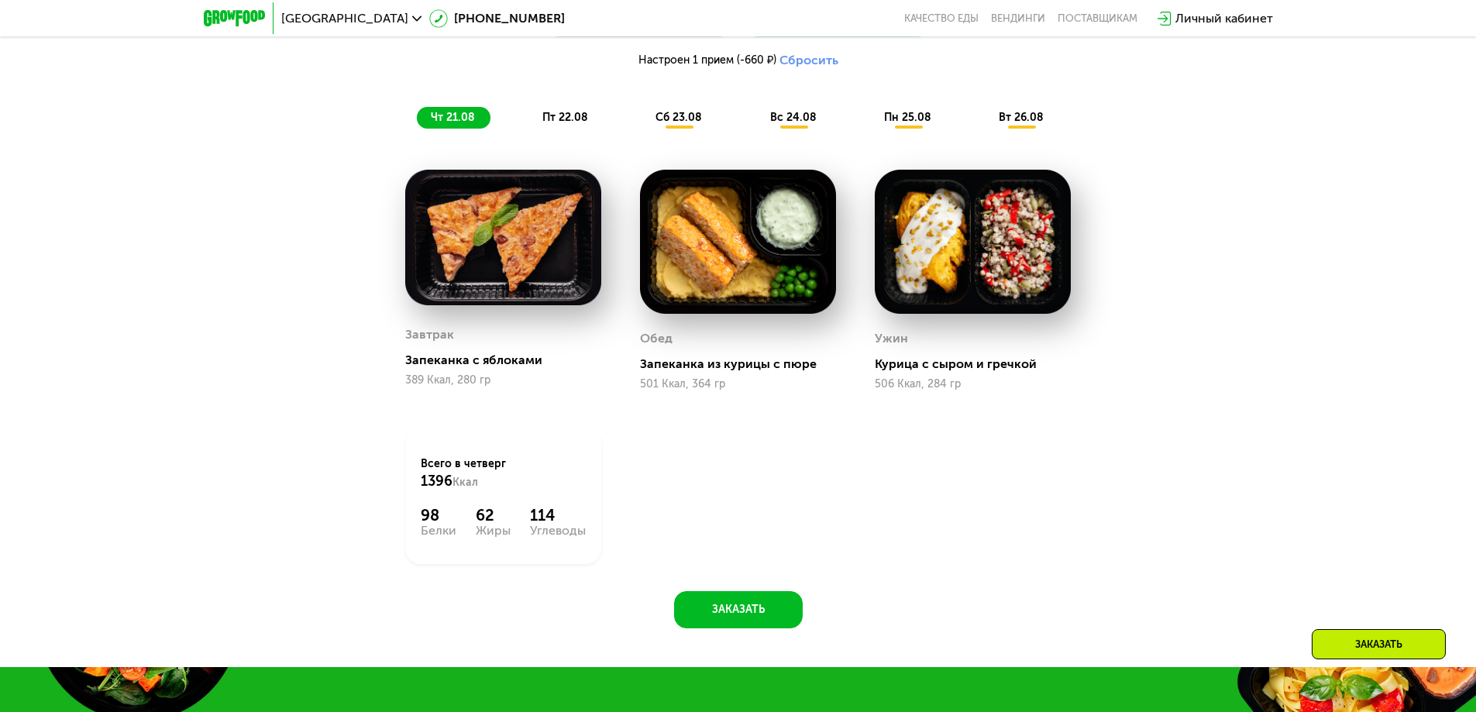
scroll to position [1085, 0]
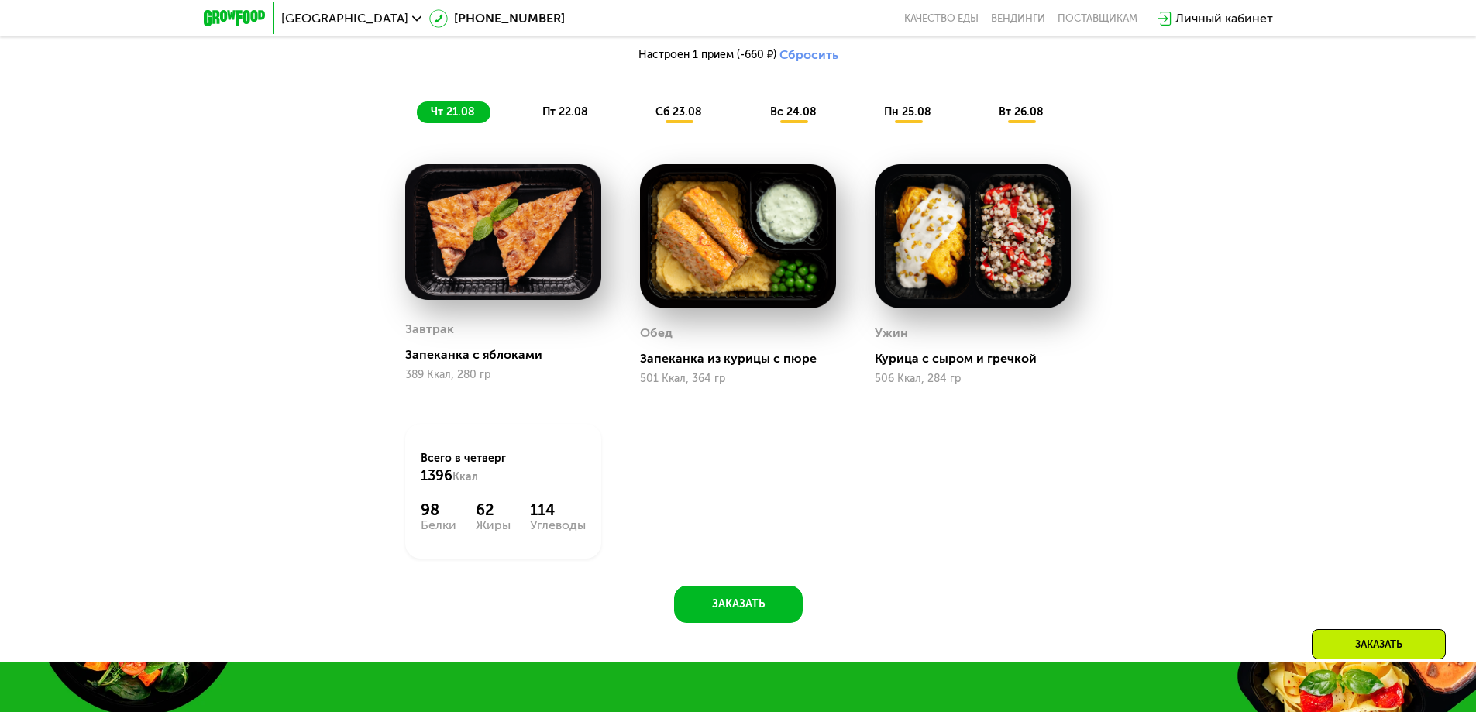
click at [443, 353] on div "Запеканка с яблоками" at bounding box center [509, 354] width 208 height 15
click at [566, 115] on span "пт 22.08" at bounding box center [565, 111] width 46 height 13
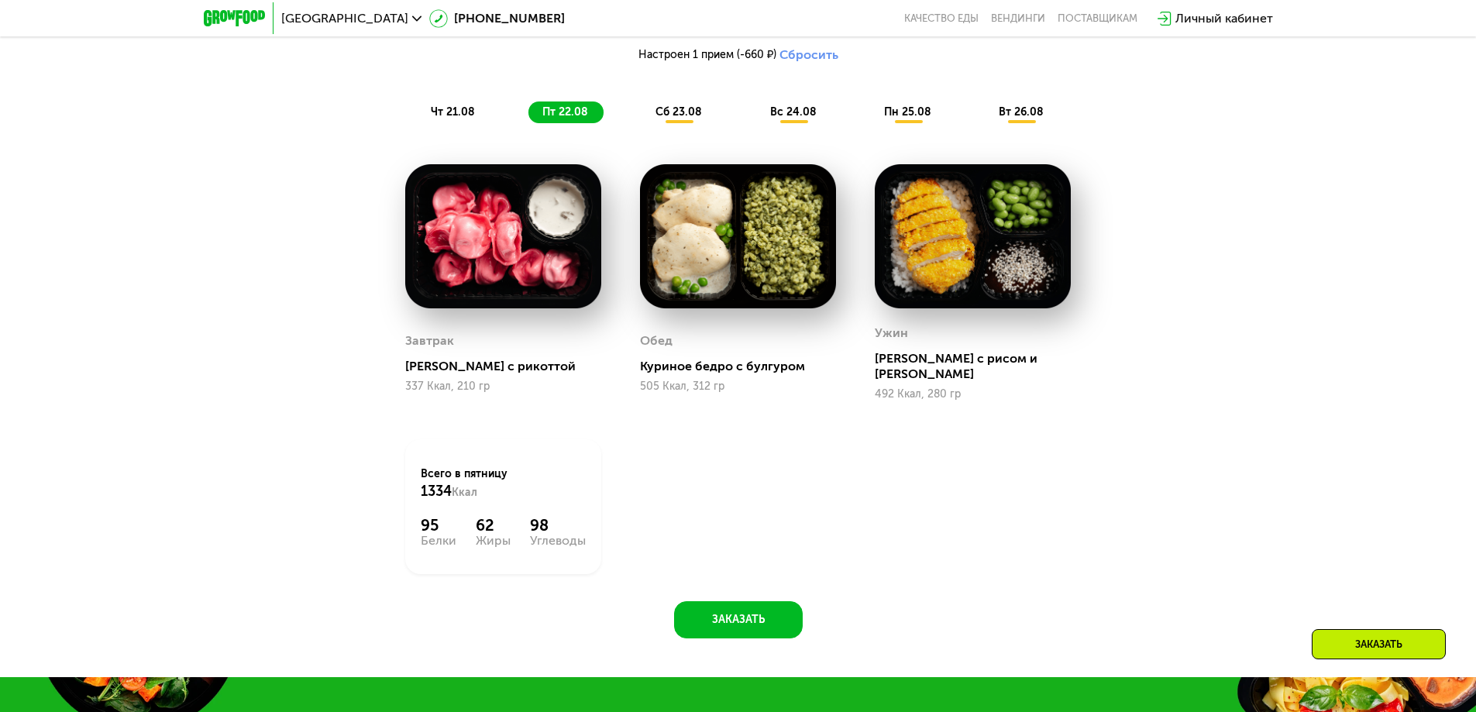
click at [686, 115] on span "сб 23.08" at bounding box center [679, 111] width 46 height 13
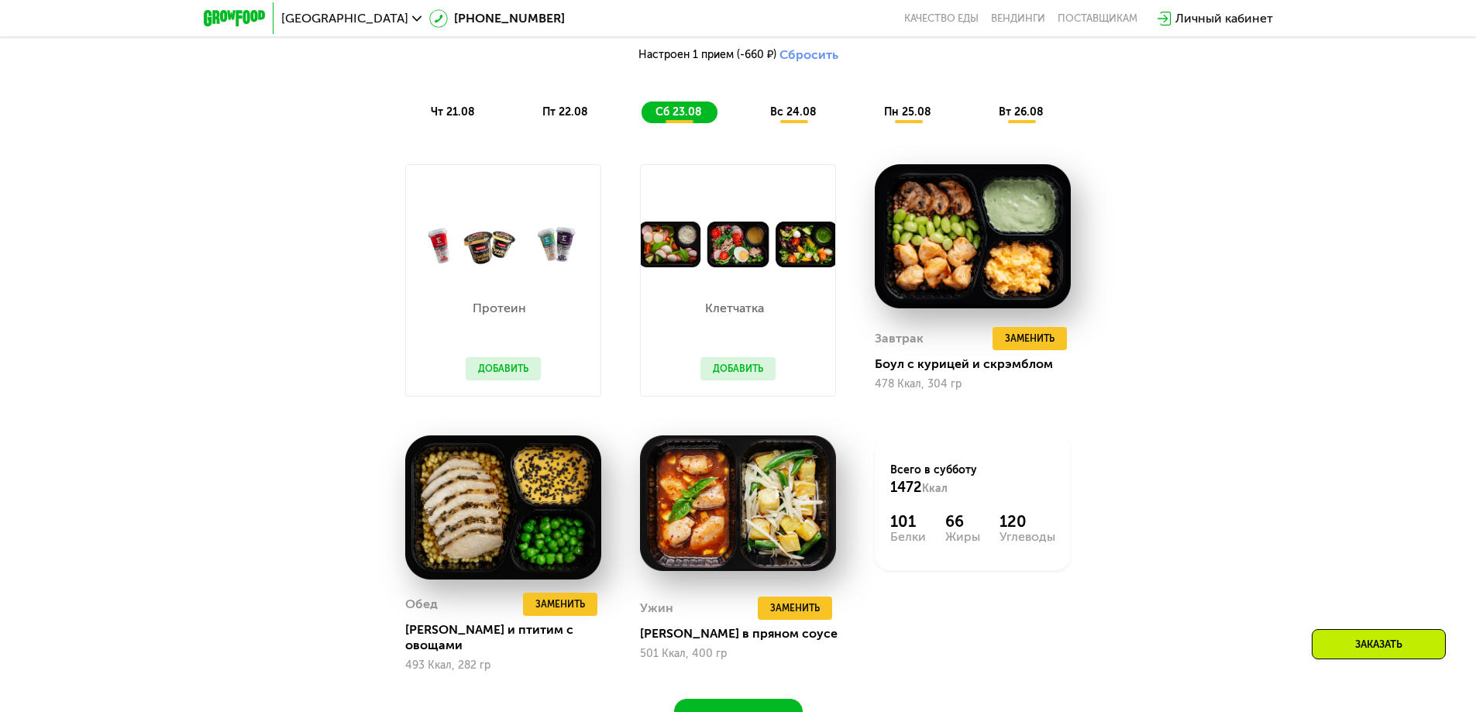
click at [1248, 254] on div "Похудение и поддержание формы Доставка: [DATE] Настроить меню Настроен 1 прием …" at bounding box center [738, 352] width 1476 height 847
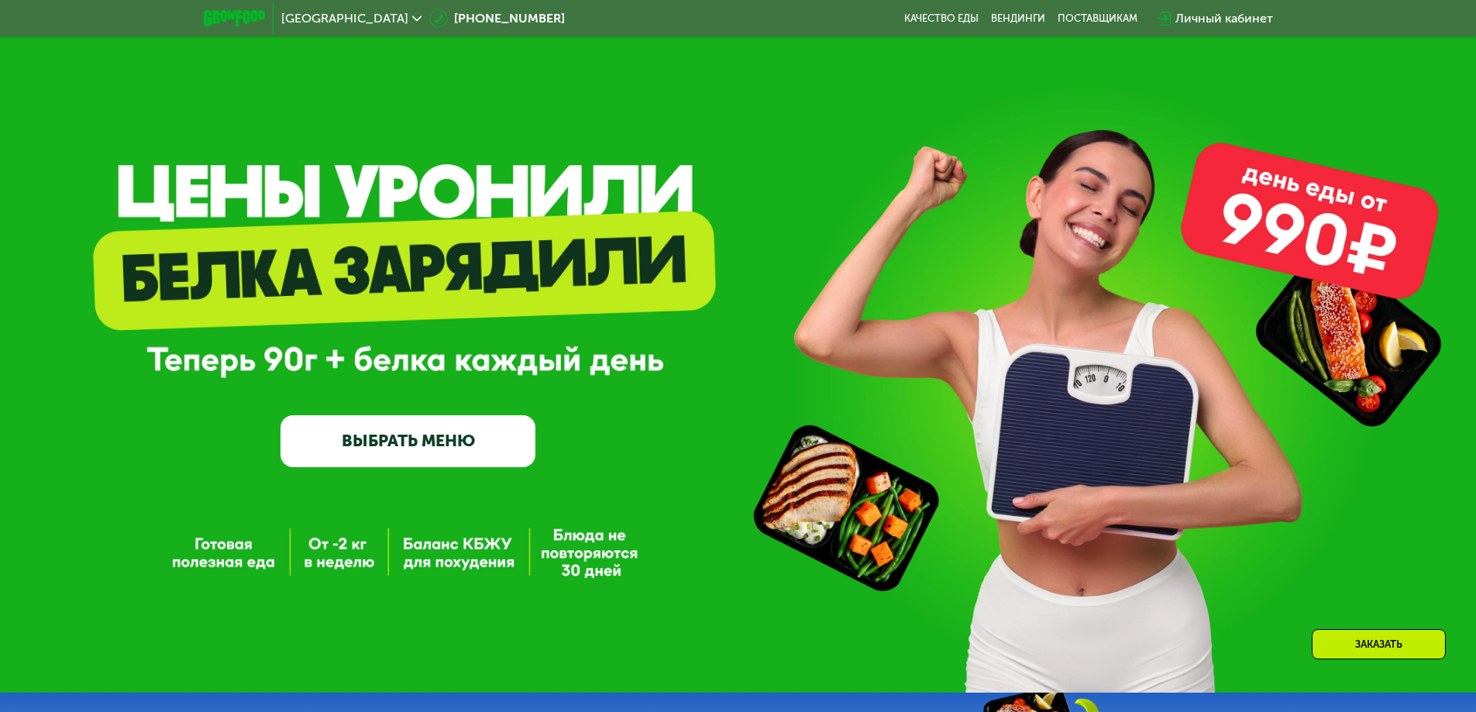
scroll to position [0, 0]
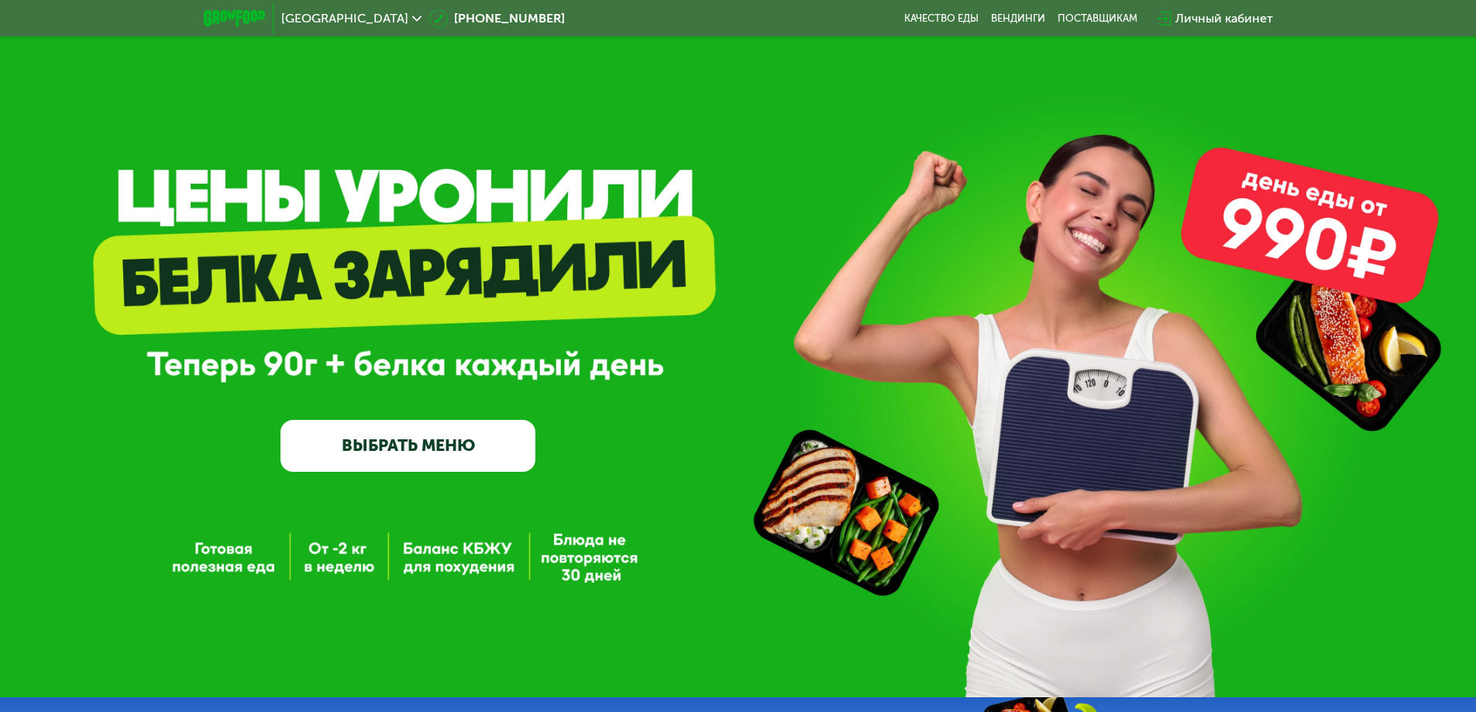
click at [397, 451] on link "ВЫБРАТЬ МЕНЮ" at bounding box center [407, 445] width 255 height 51
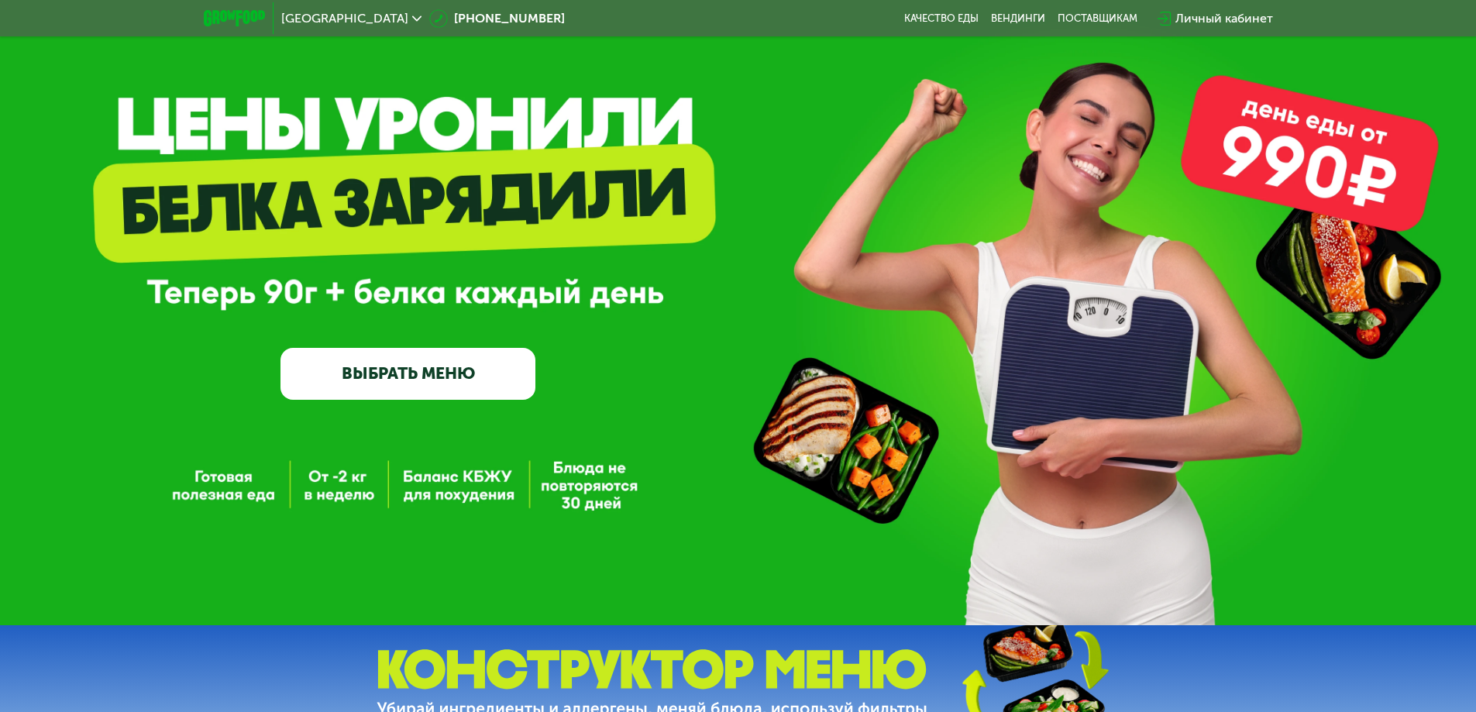
scroll to position [77, 0]
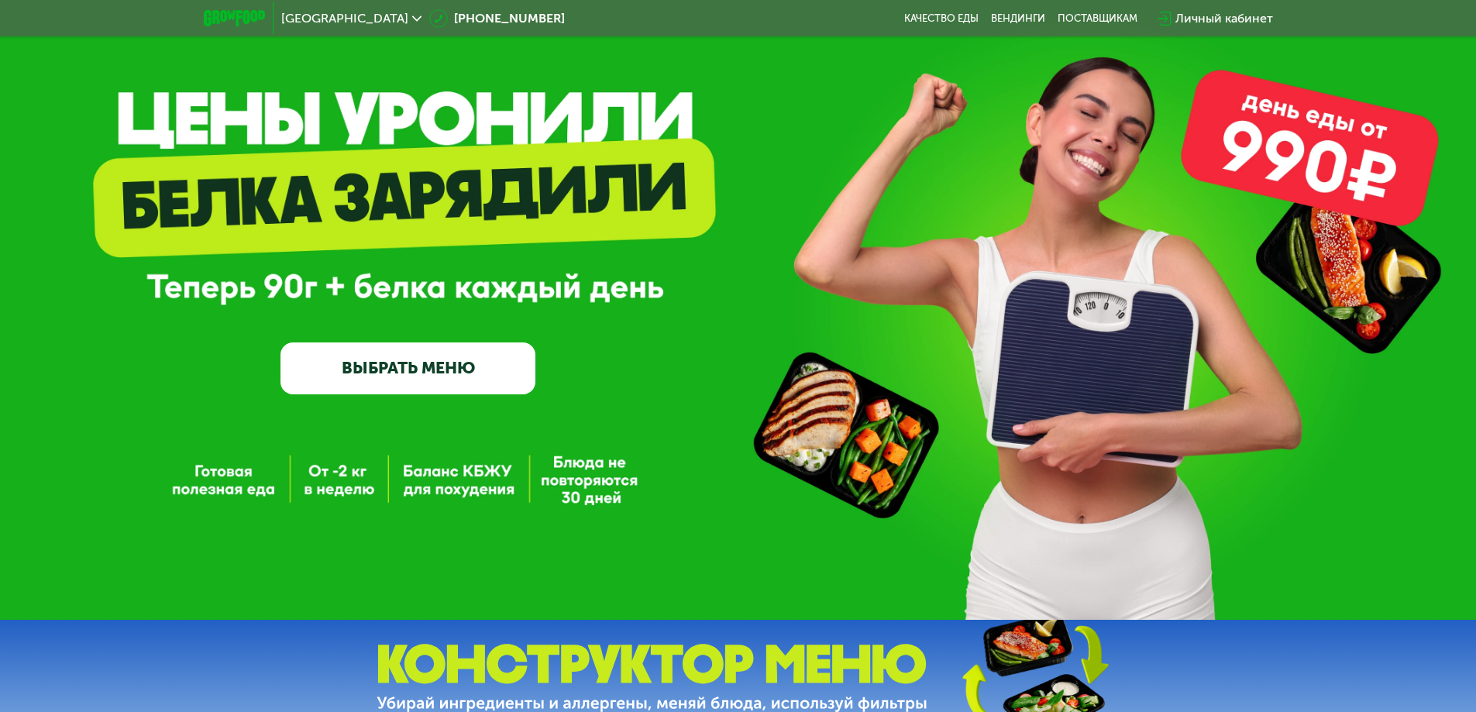
click at [384, 372] on link "ВЫБРАТЬ МЕНЮ" at bounding box center [407, 367] width 255 height 51
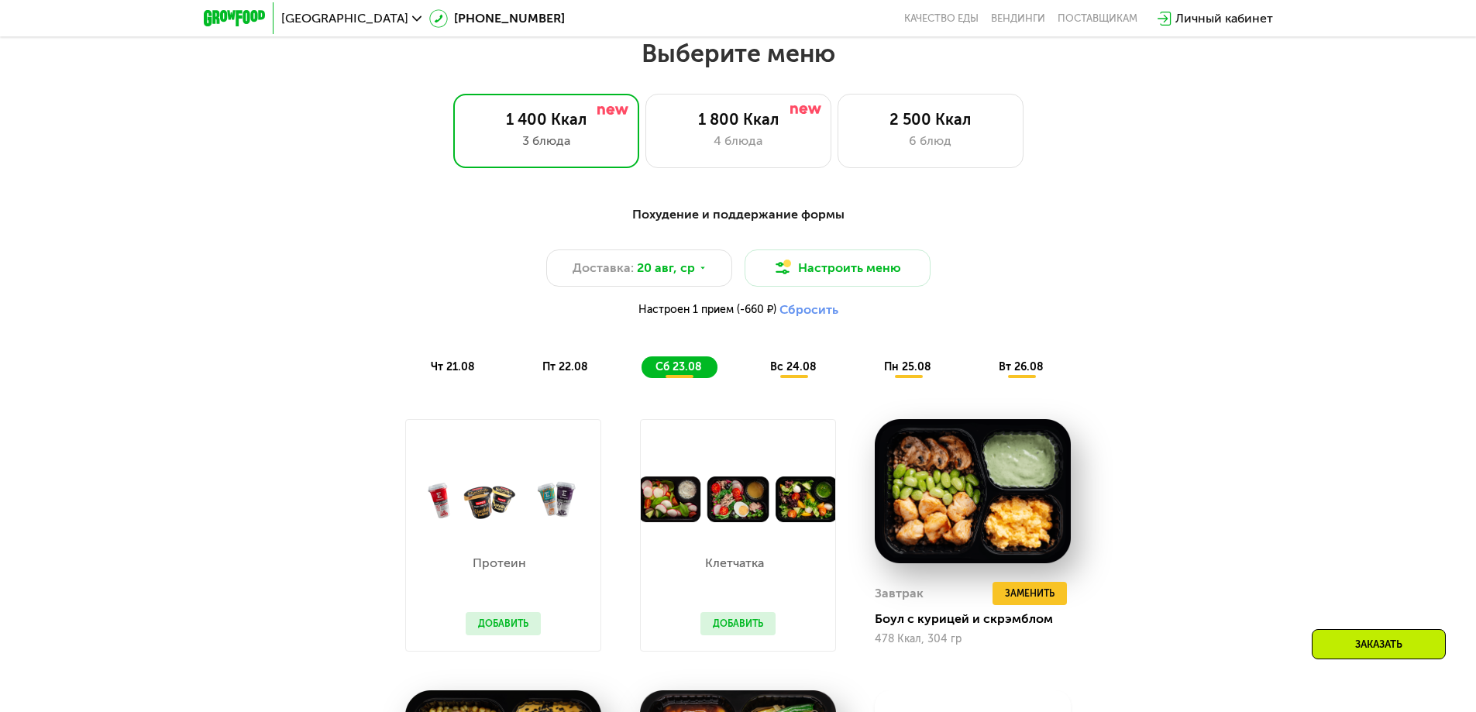
scroll to position [837, 0]
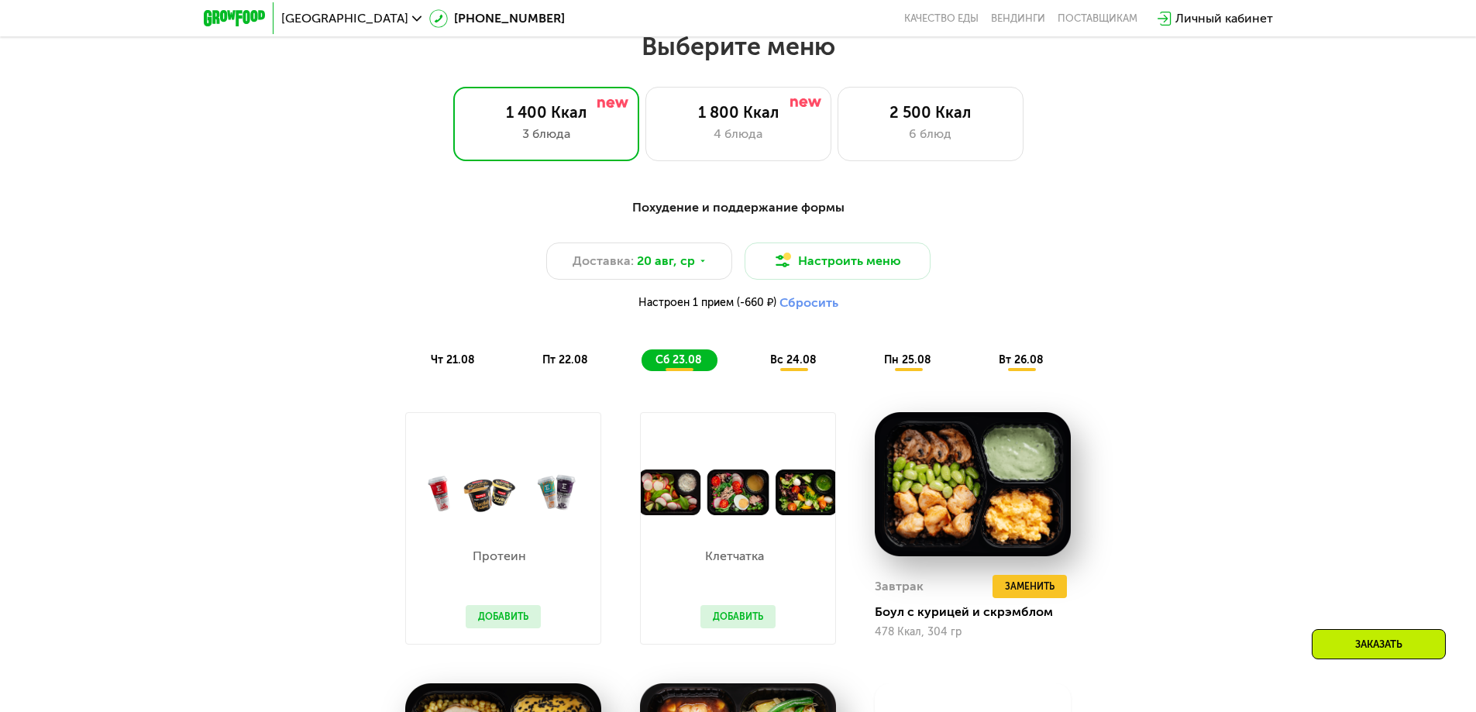
click at [696, 47] on h2 "Выберите меню" at bounding box center [738, 46] width 1377 height 31
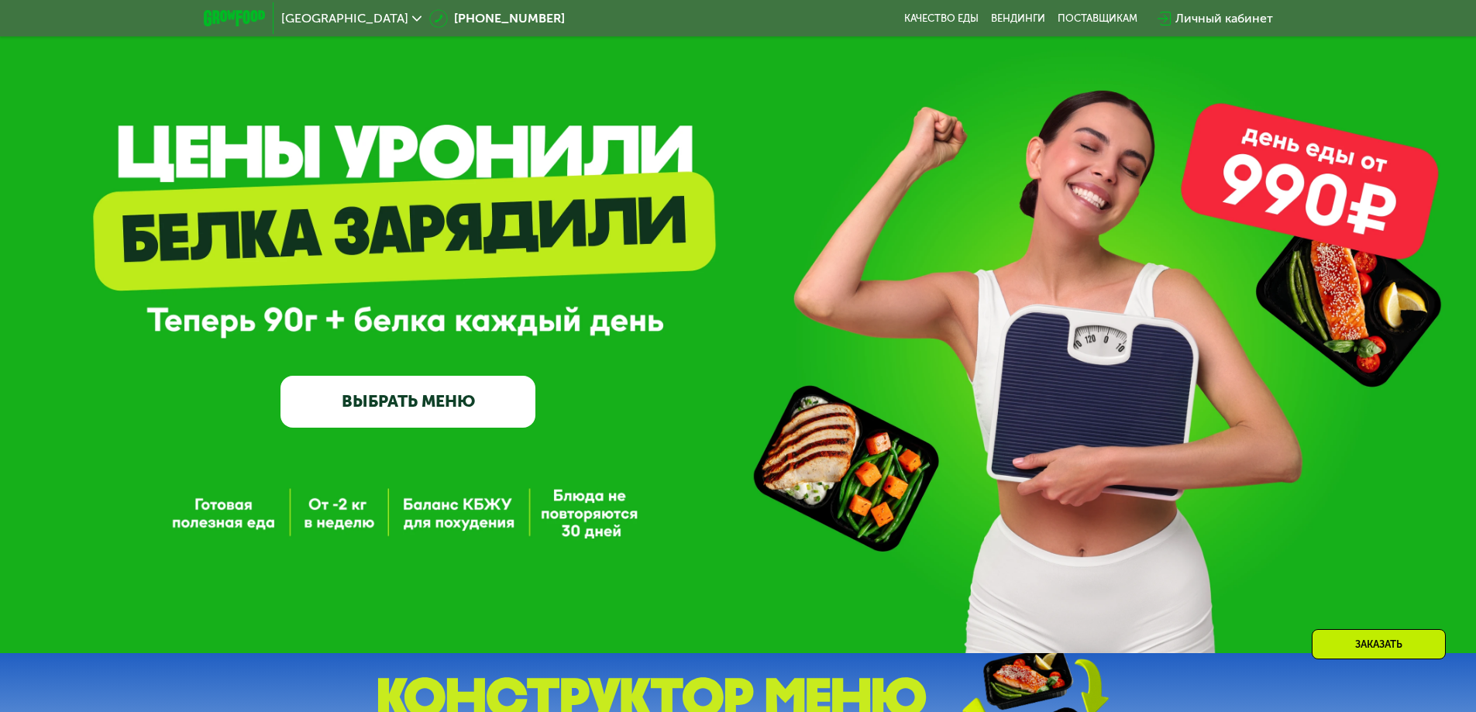
scroll to position [0, 0]
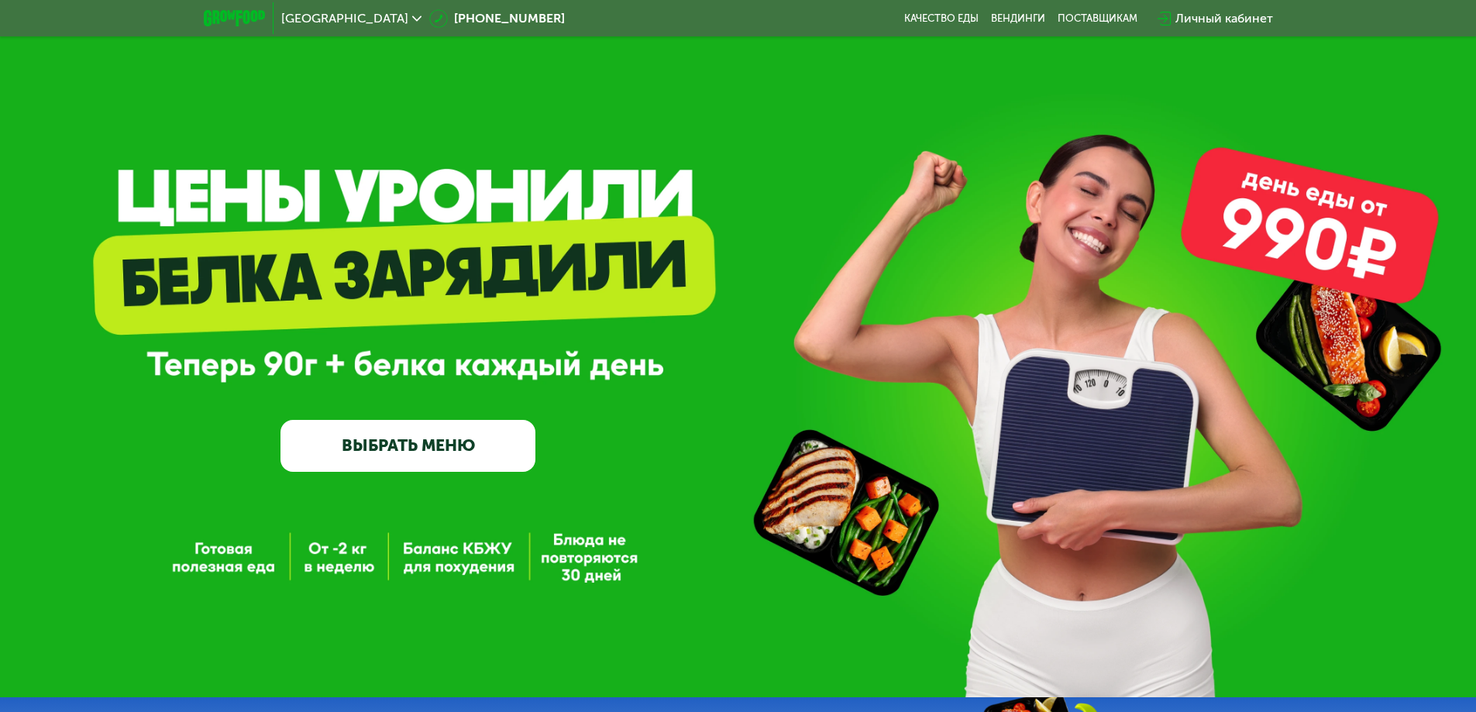
click at [1223, 21] on div "Личный кабинет" at bounding box center [1224, 18] width 98 height 19
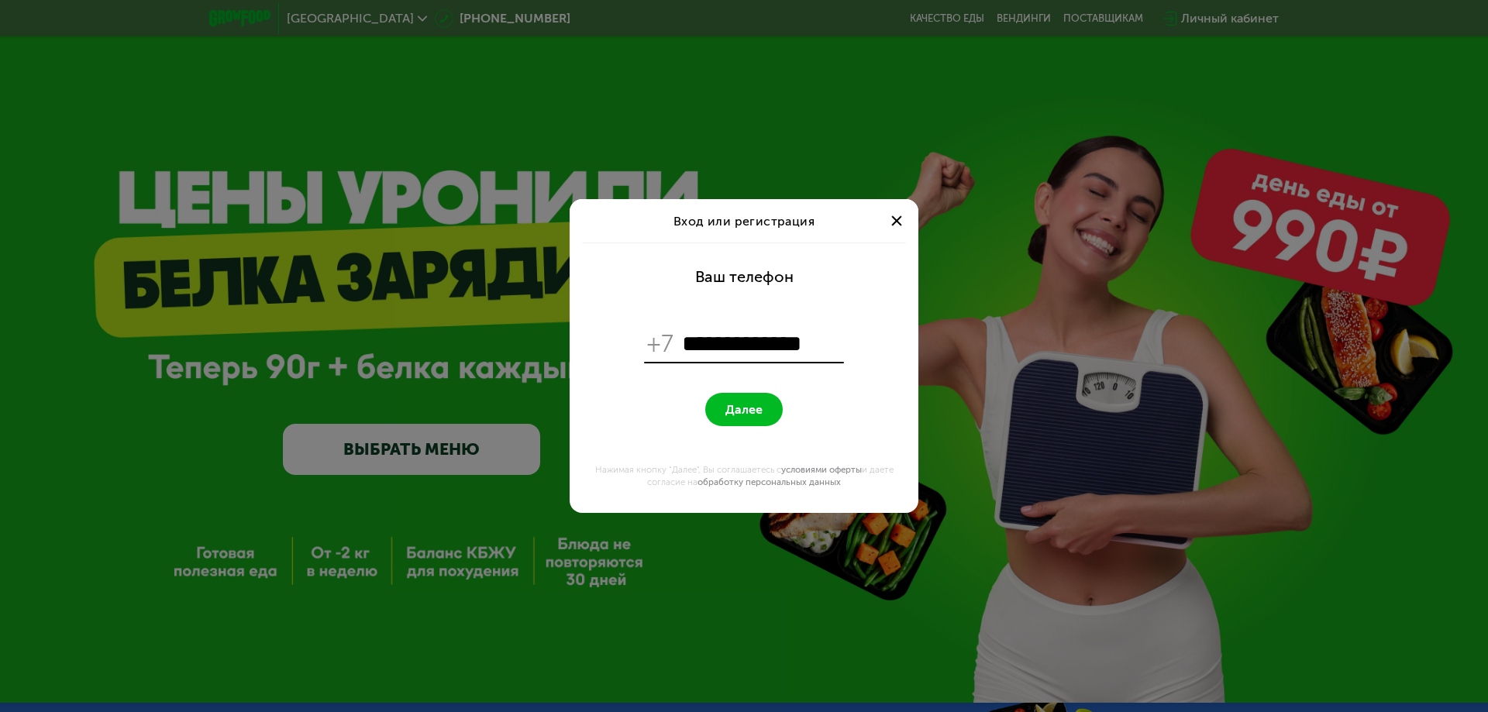
type input "**********"
click at [721, 409] on button "Далее" at bounding box center [743, 409] width 77 height 33
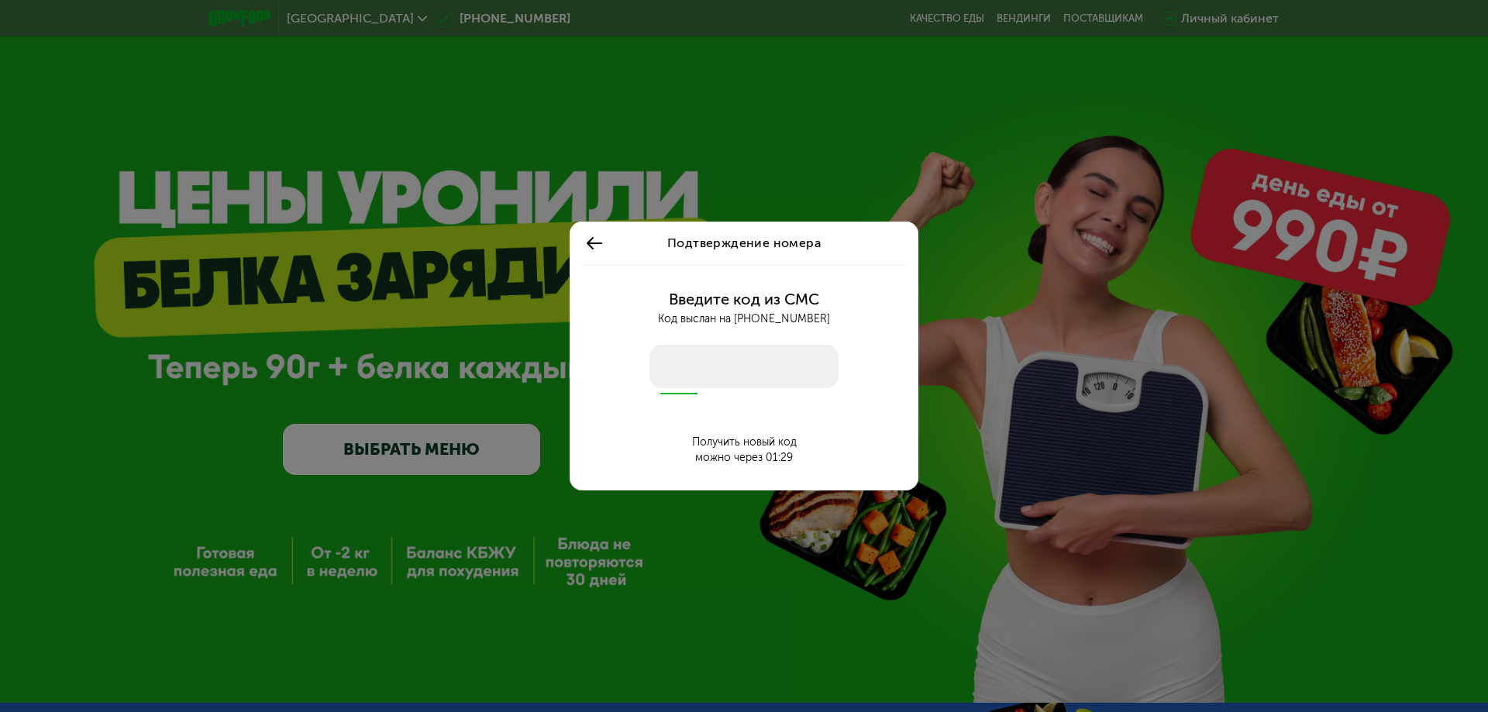
click at [759, 361] on input "number" at bounding box center [743, 366] width 189 height 43
type input "****"
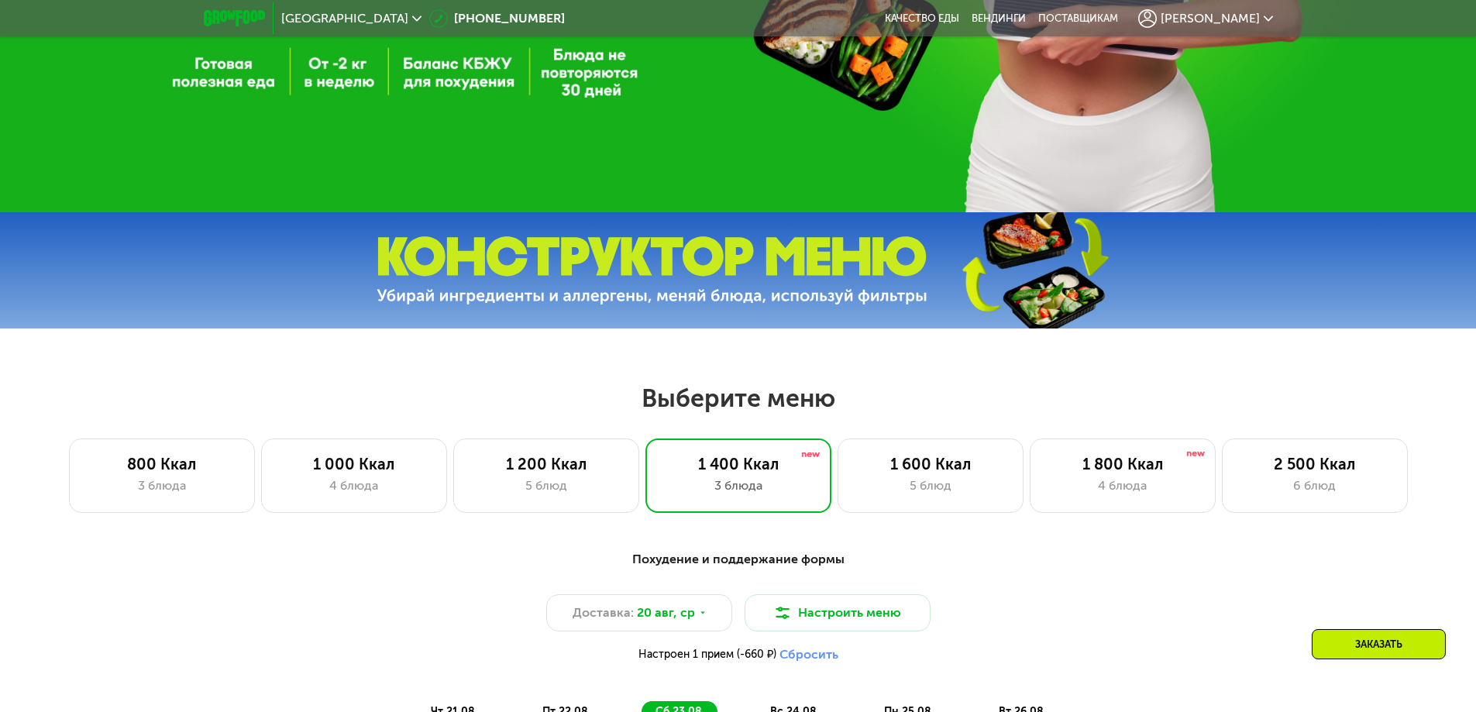
scroll to position [542, 0]
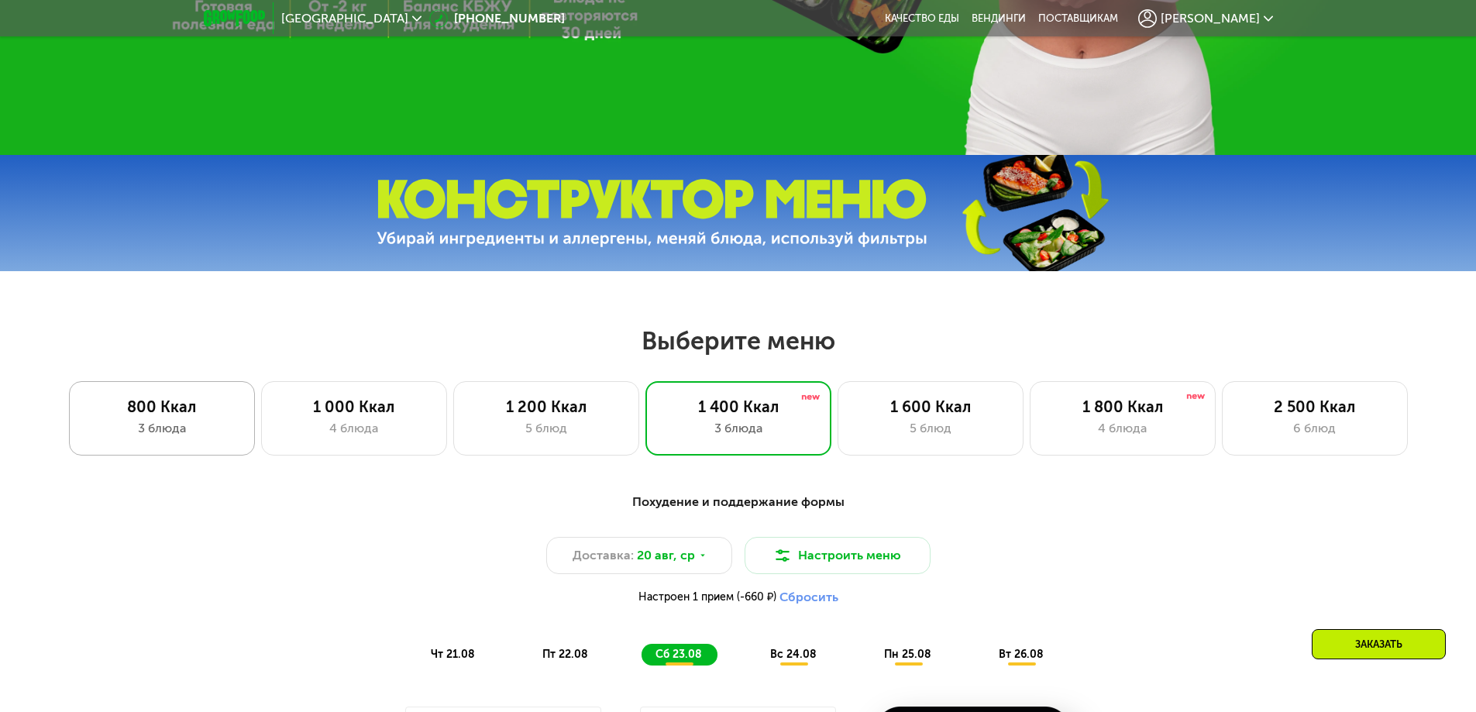
click at [160, 415] on div "800 Ккал" at bounding box center [161, 406] width 153 height 19
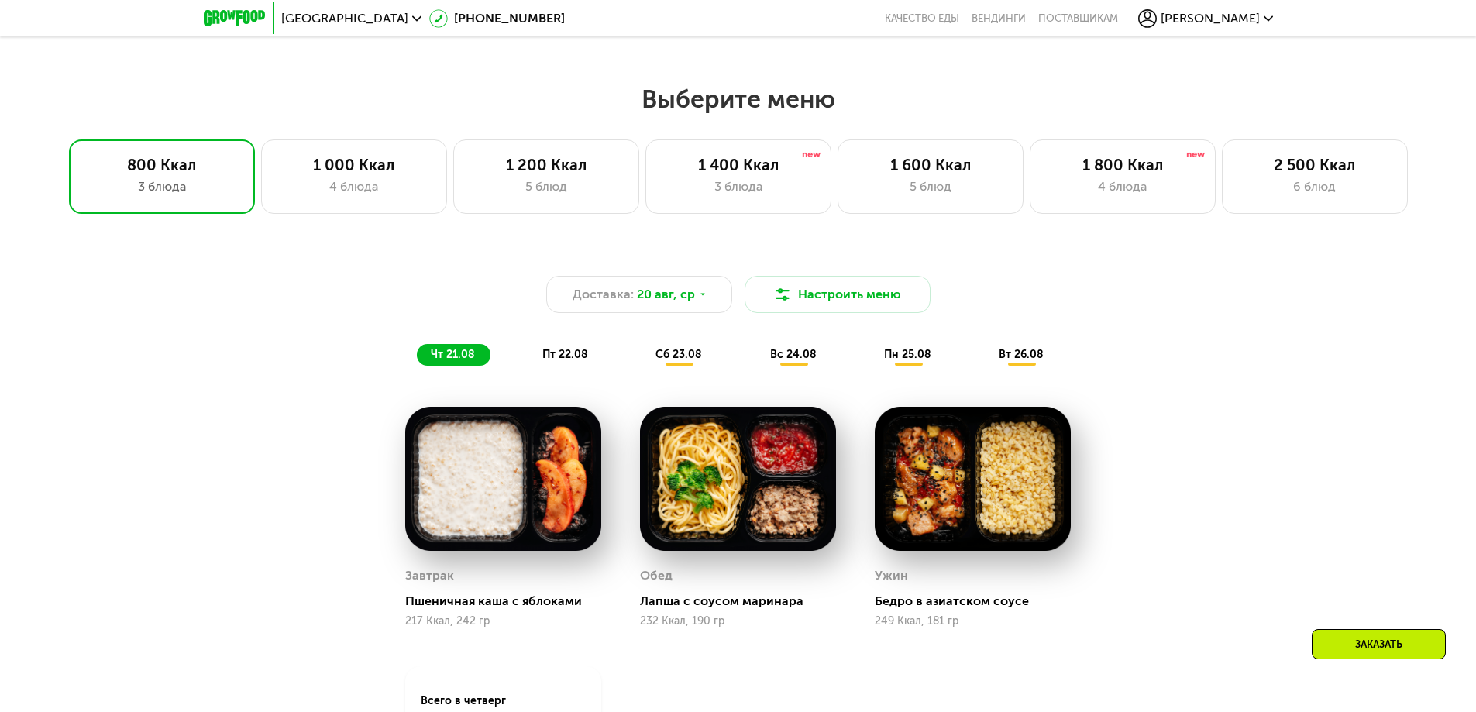
scroll to position [852, 0]
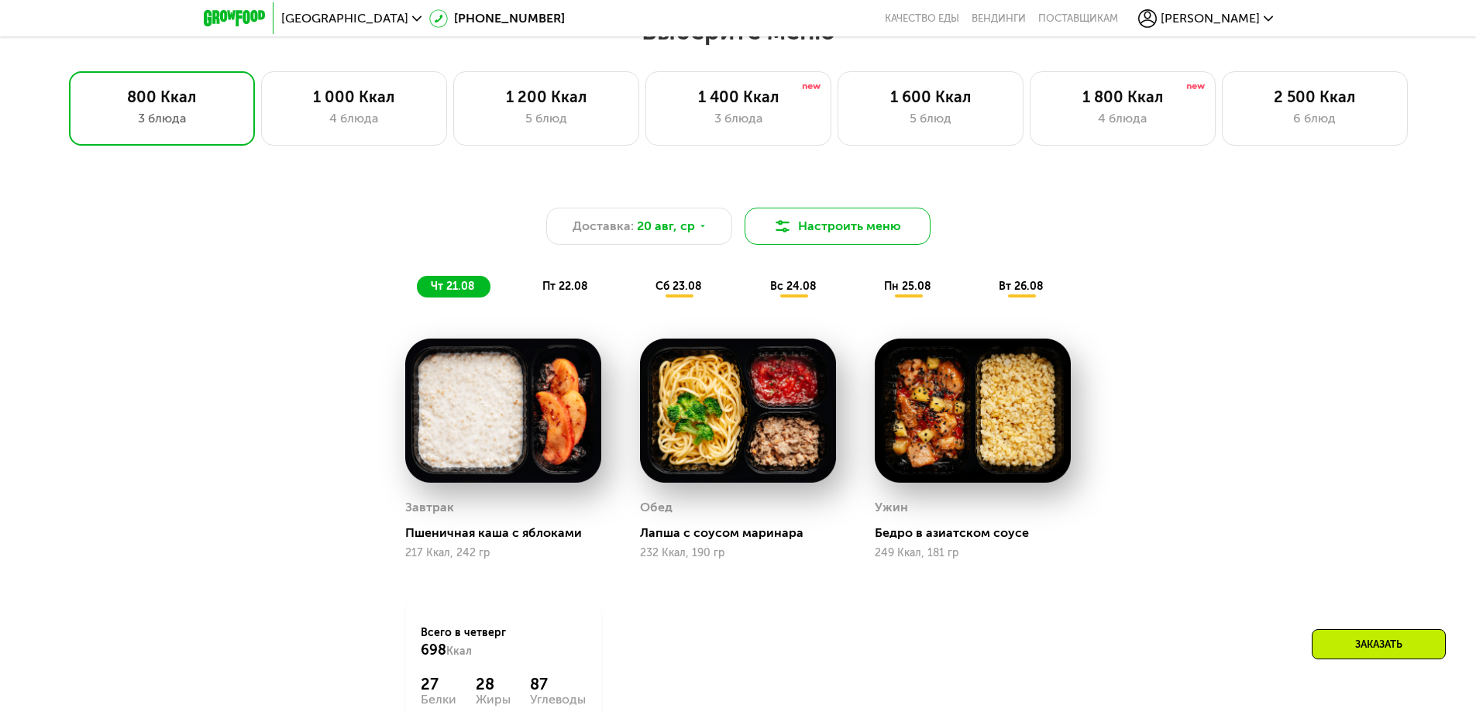
click at [800, 234] on button "Настроить меню" at bounding box center [838, 226] width 186 height 37
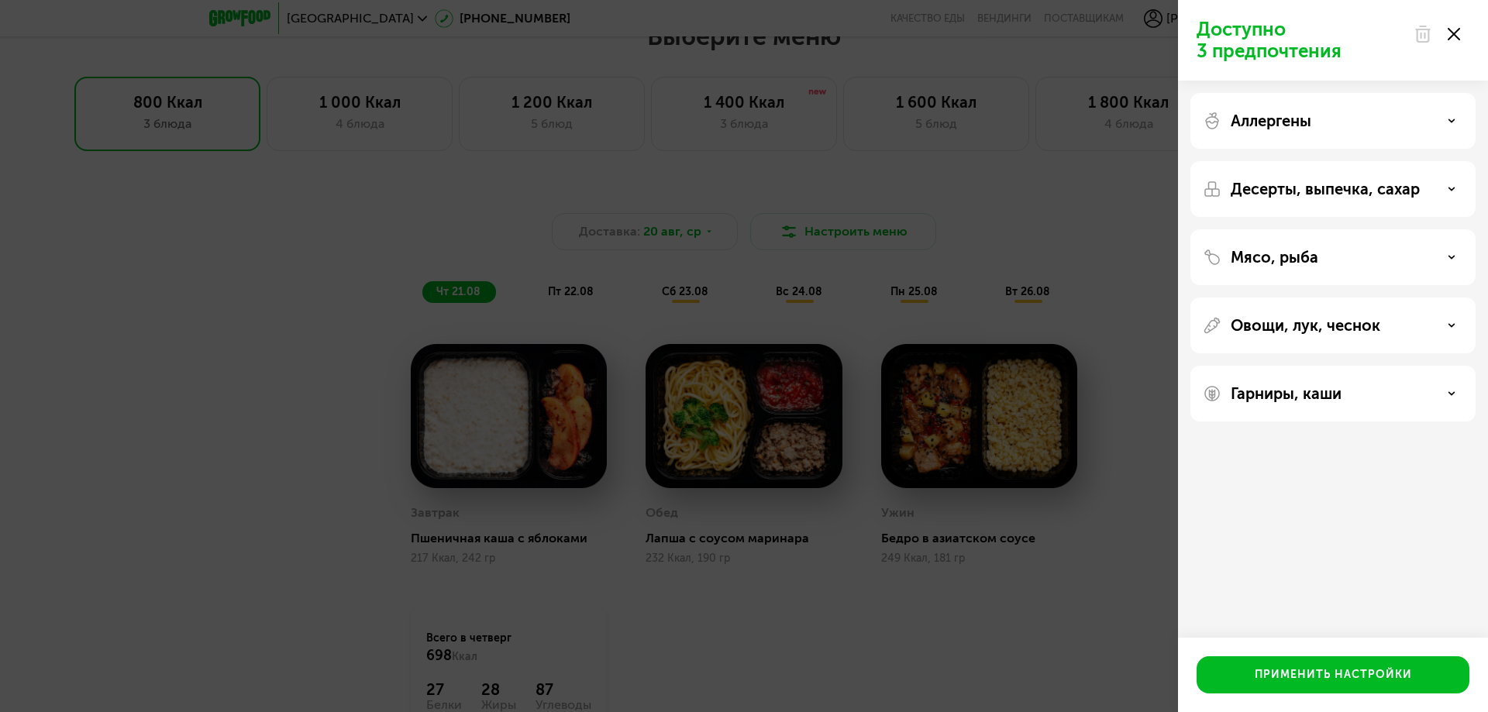
click at [1457, 32] on use at bounding box center [1453, 34] width 12 height 12
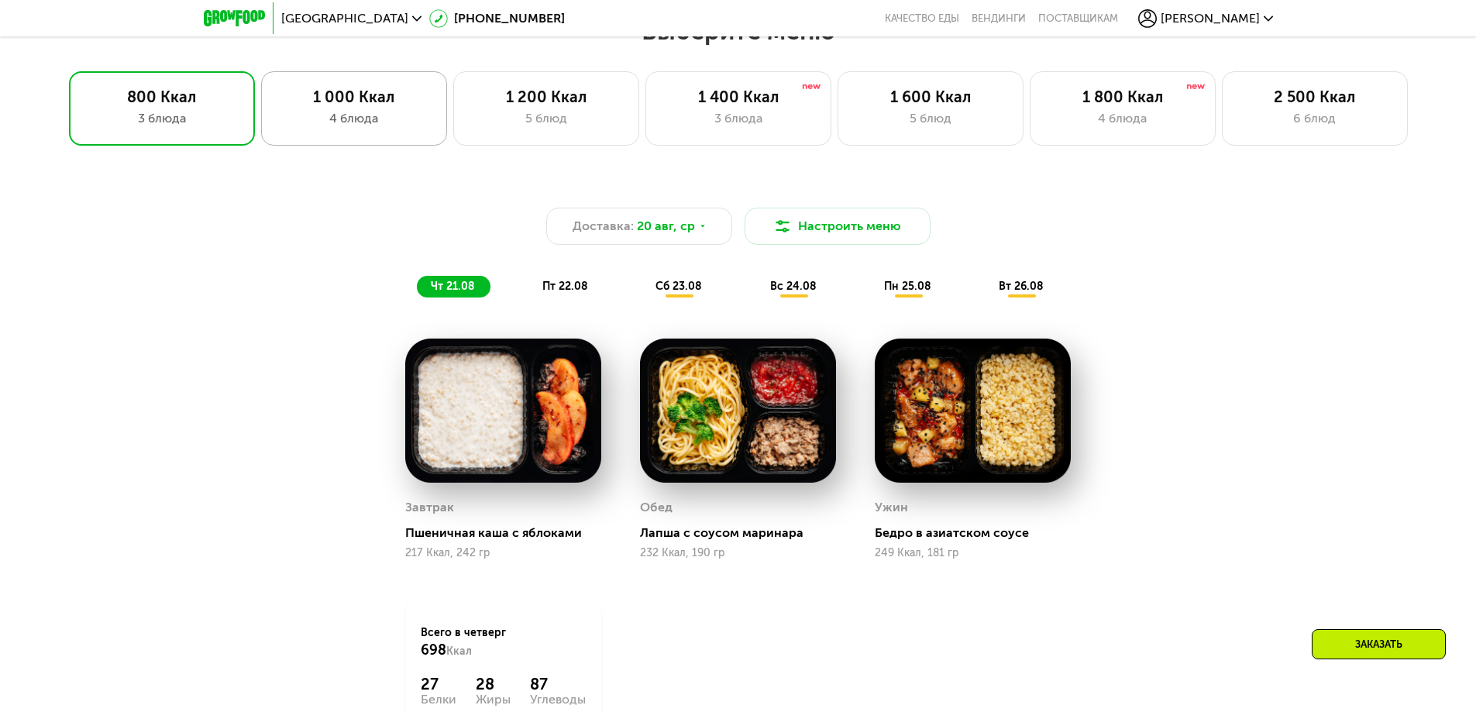
click at [356, 106] on div "1 000 Ккал" at bounding box center [353, 97] width 153 height 19
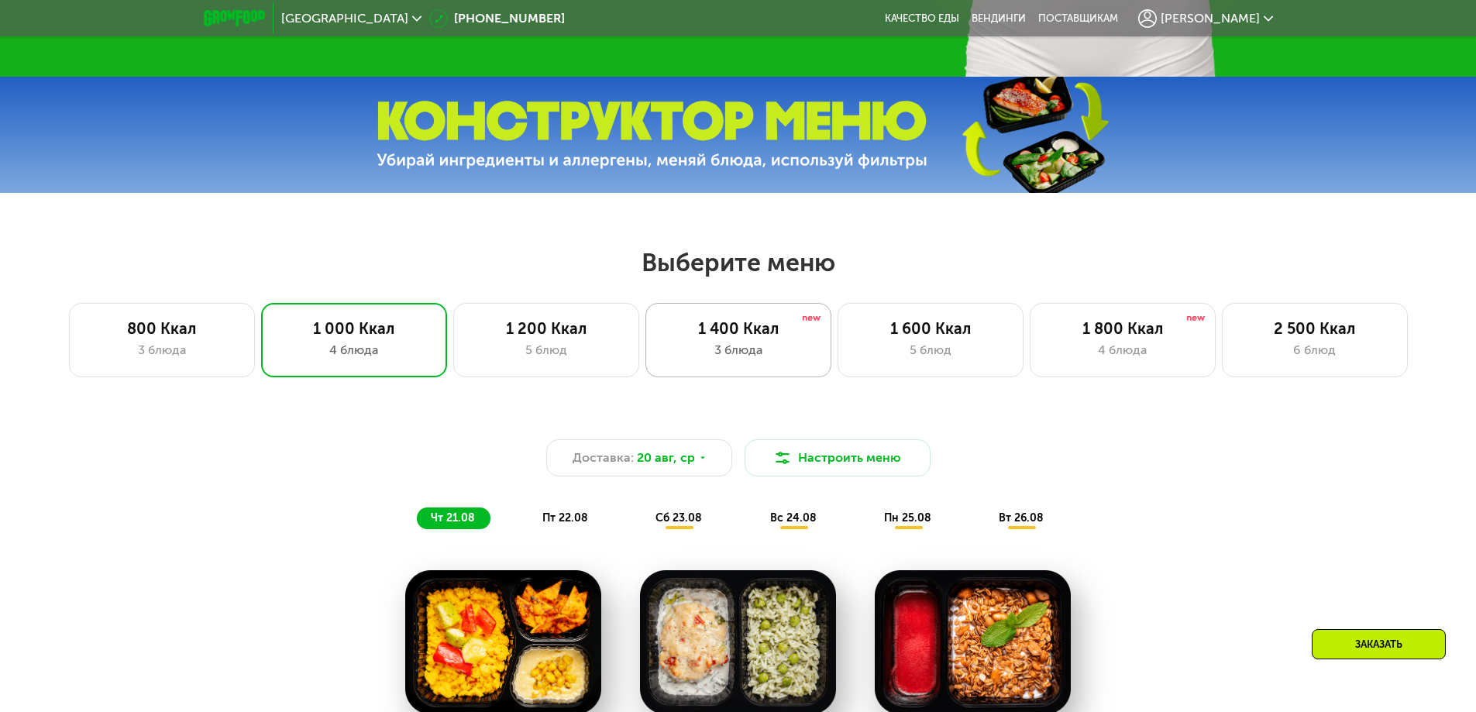
scroll to position [620, 0]
click at [146, 328] on div "800 Ккал" at bounding box center [161, 329] width 153 height 19
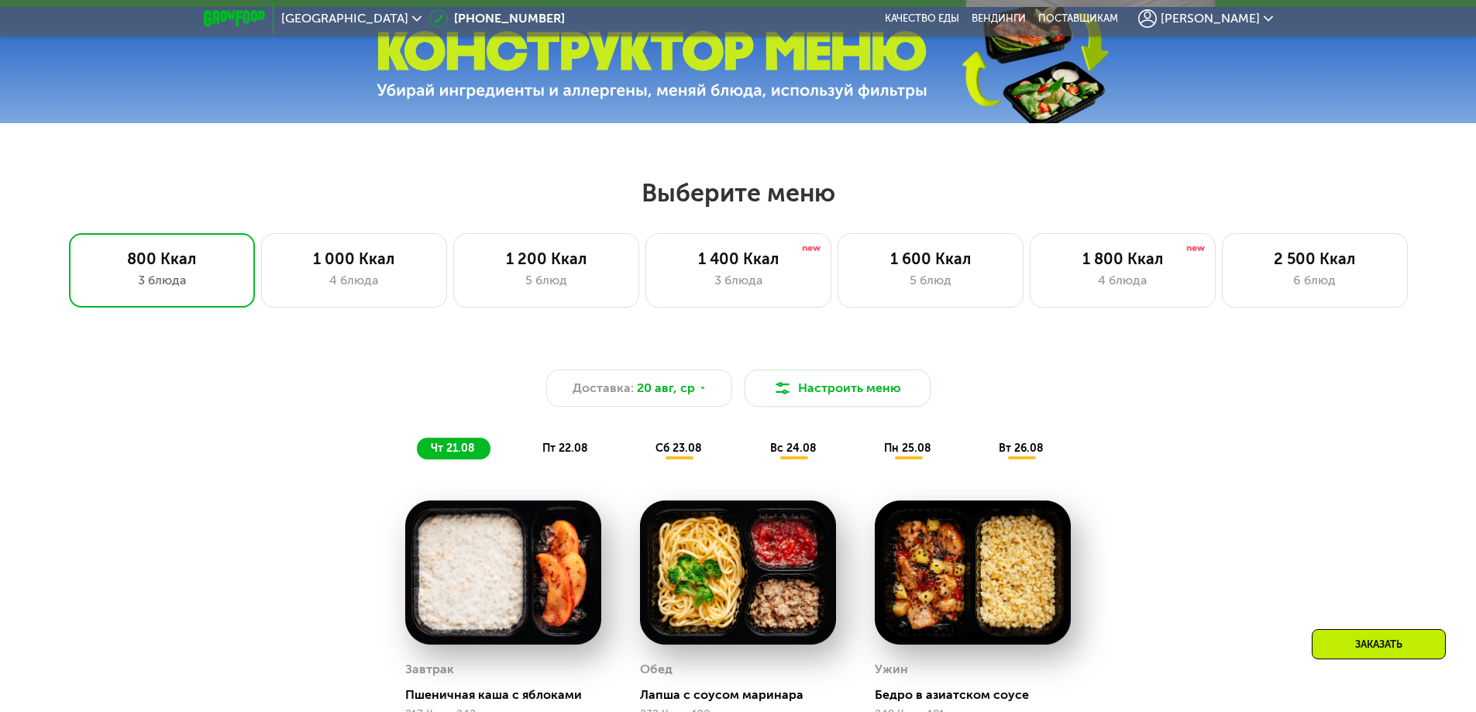
scroll to position [745, 0]
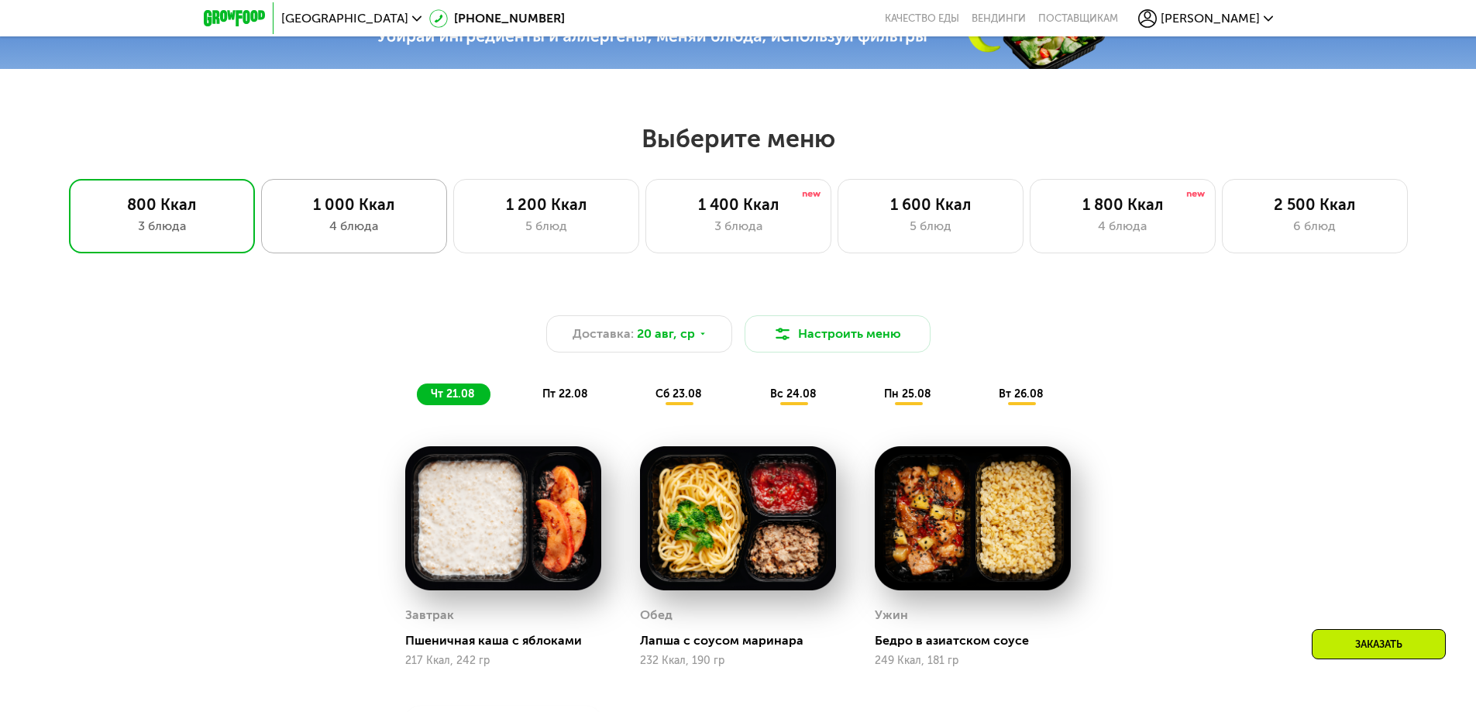
click at [341, 214] on div "1 000 Ккал" at bounding box center [353, 204] width 153 height 19
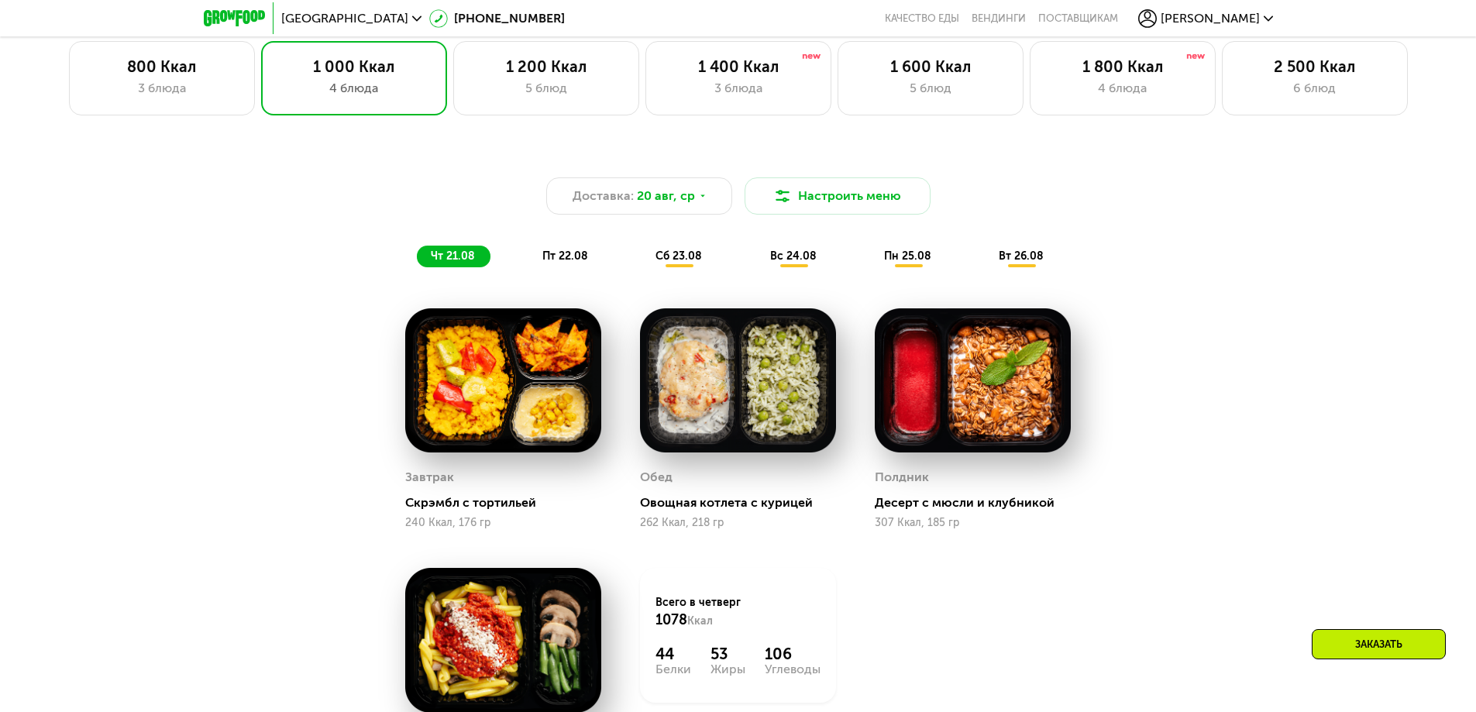
scroll to position [822, 0]
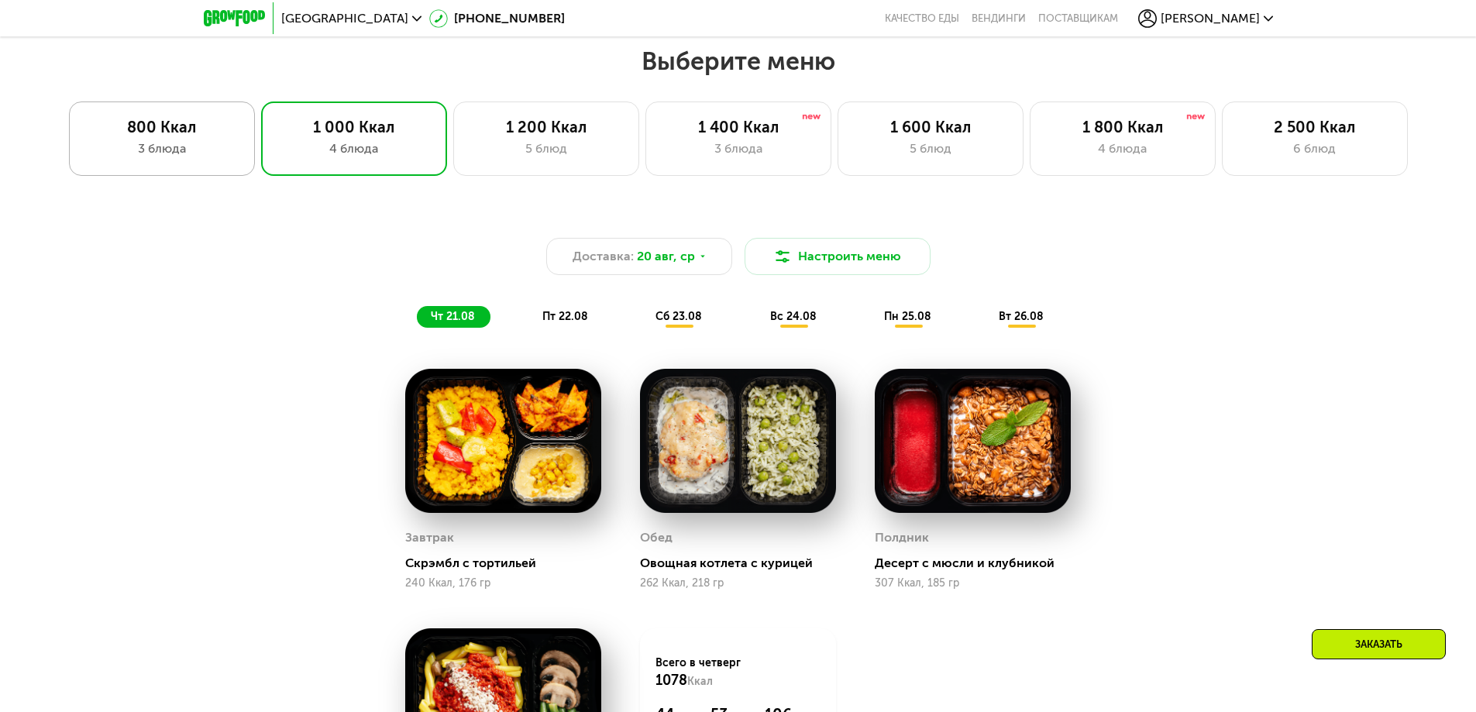
click at [135, 132] on div "800 Ккал" at bounding box center [161, 127] width 153 height 19
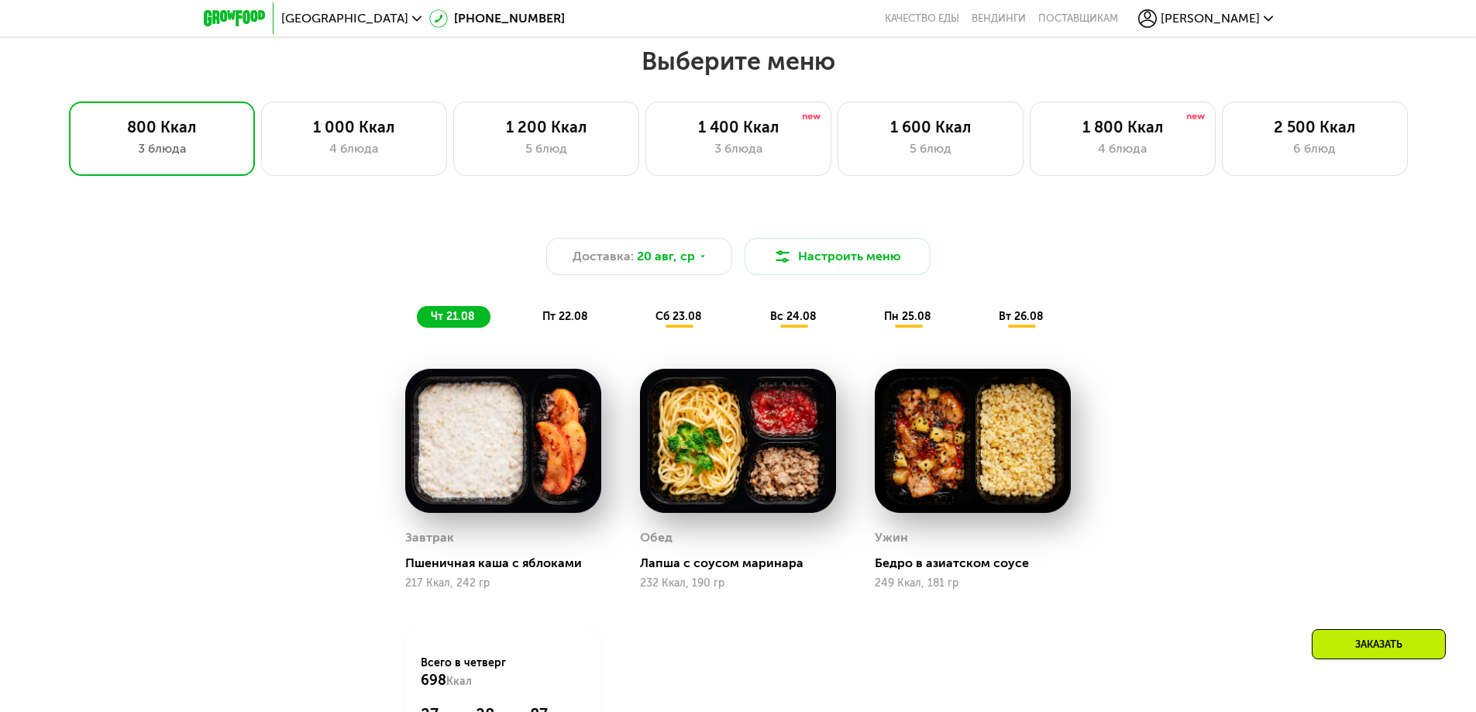
click at [548, 319] on span "пт 22.08" at bounding box center [565, 316] width 46 height 13
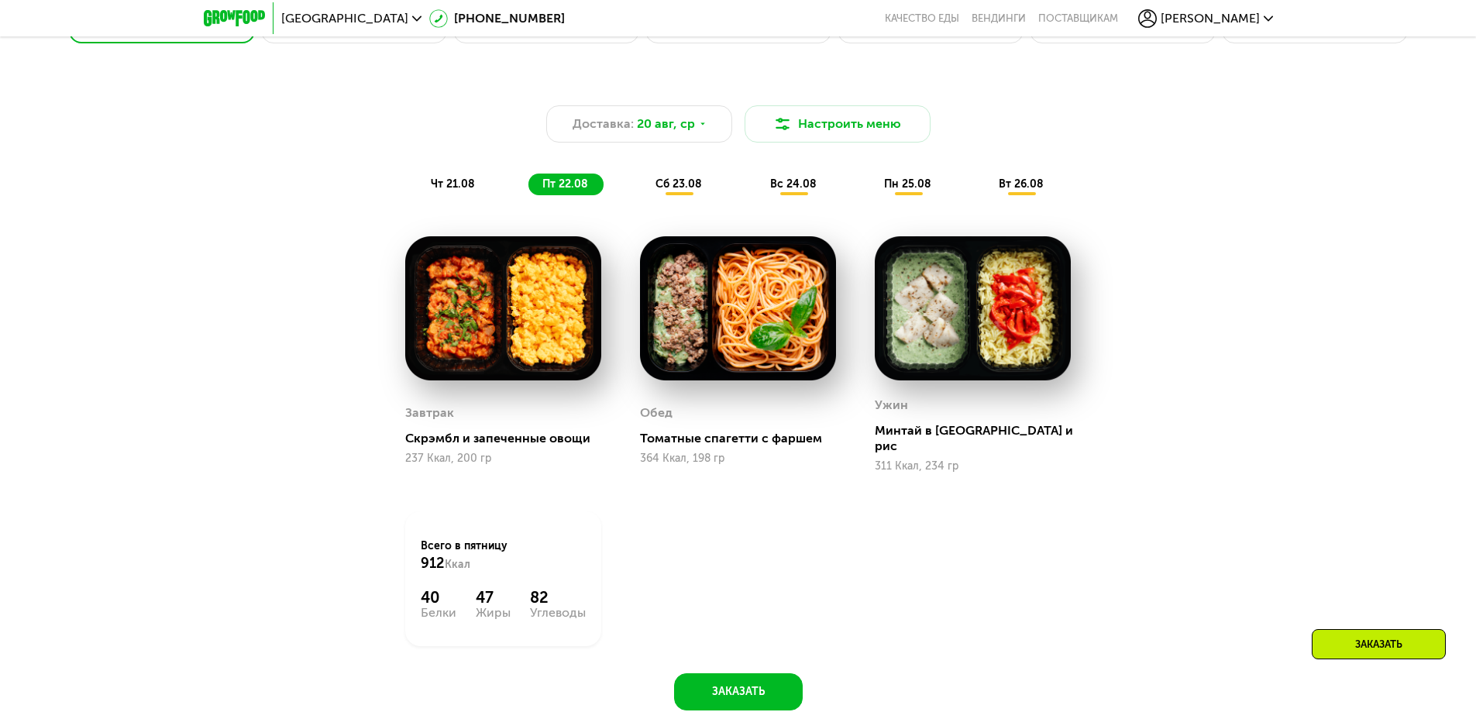
scroll to position [977, 0]
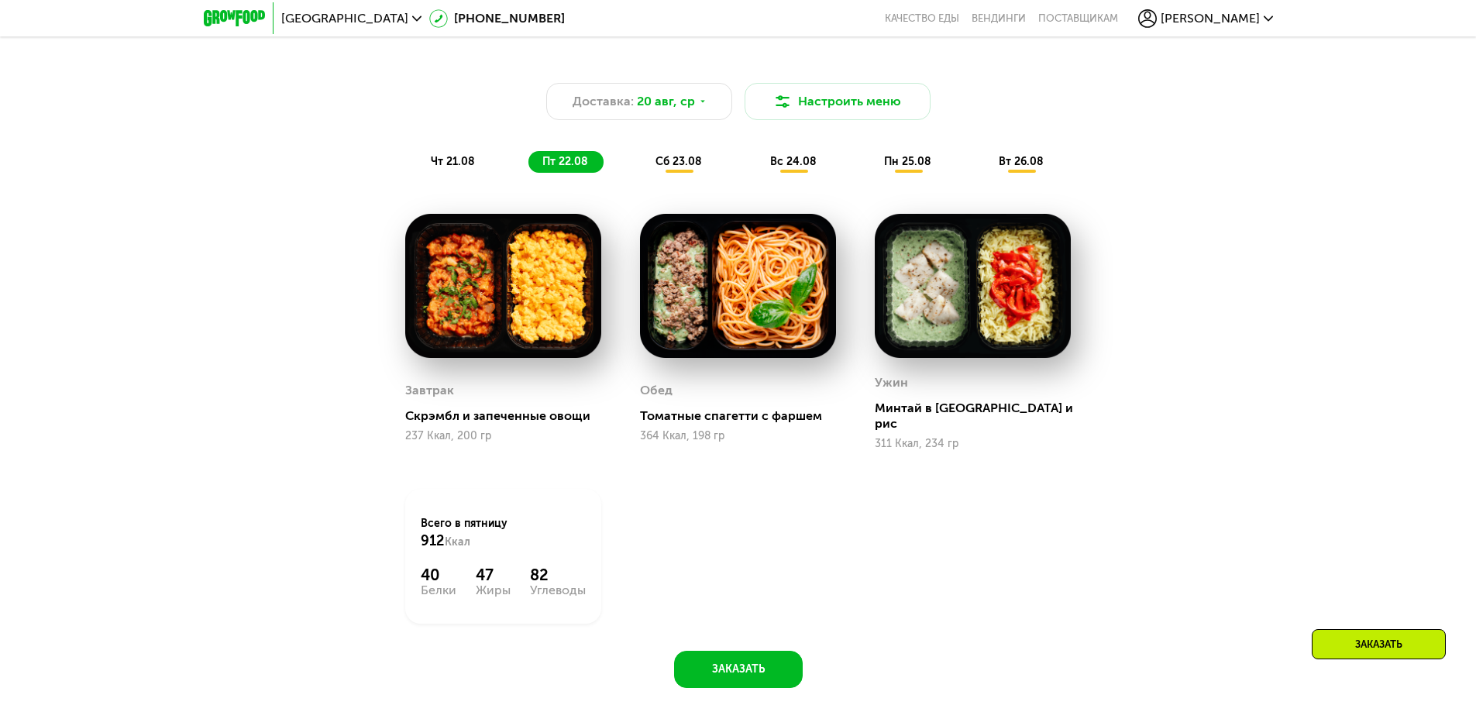
click at [678, 163] on span "сб 23.08" at bounding box center [679, 161] width 46 height 13
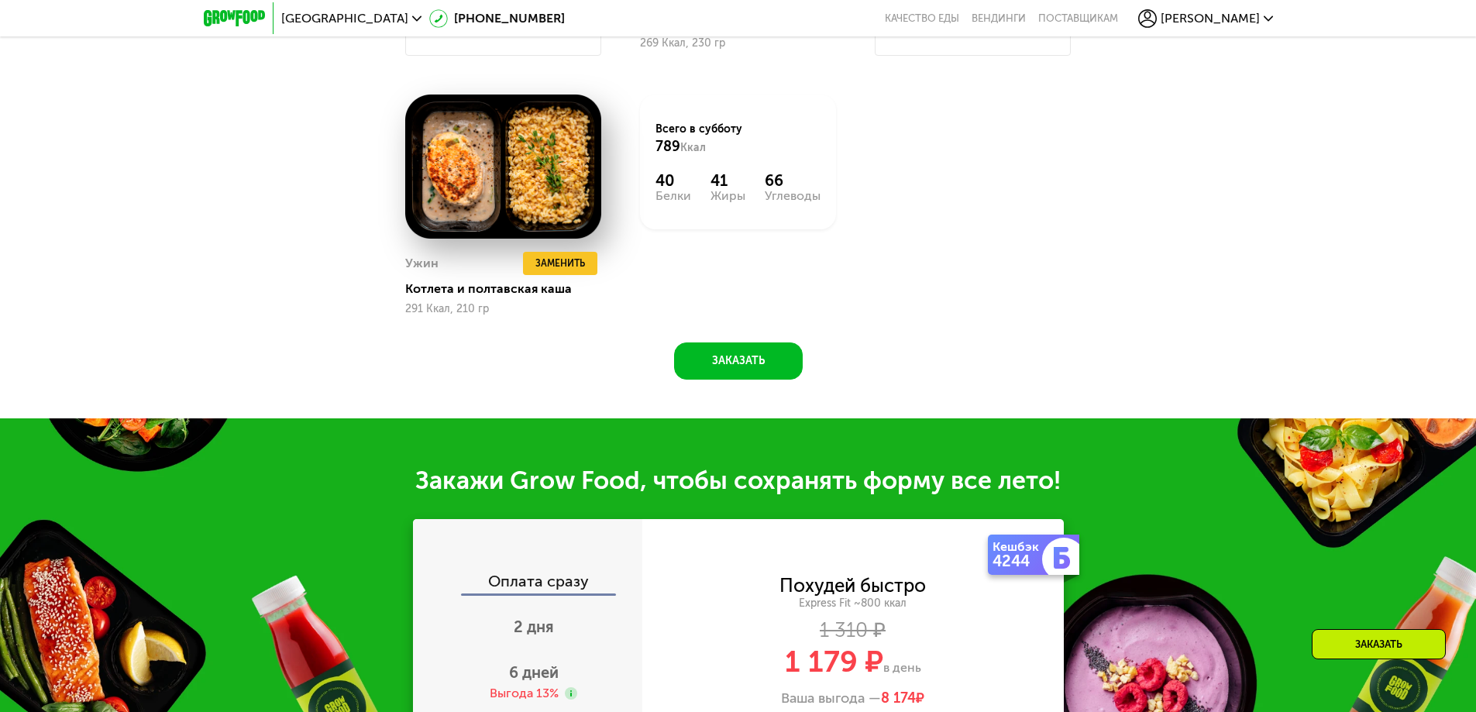
scroll to position [1519, 0]
